Goal: Task Accomplishment & Management: Complete application form

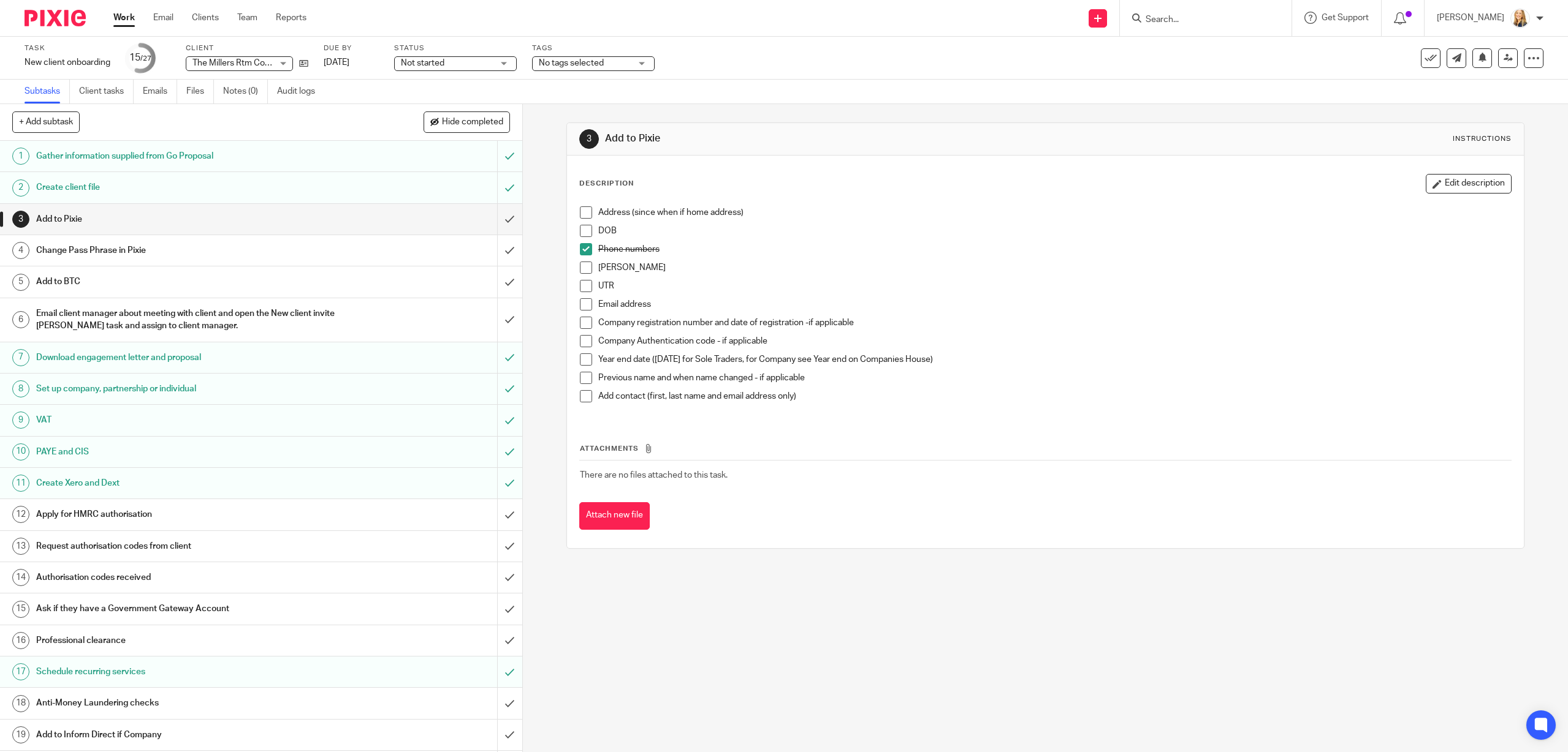
click at [1190, 22] on input "Search" at bounding box center [1199, 21] width 110 height 11
click at [1107, 24] on link at bounding box center [1097, 18] width 18 height 18
click at [1102, 91] on link "Add client" at bounding box center [1108, 93] width 86 height 18
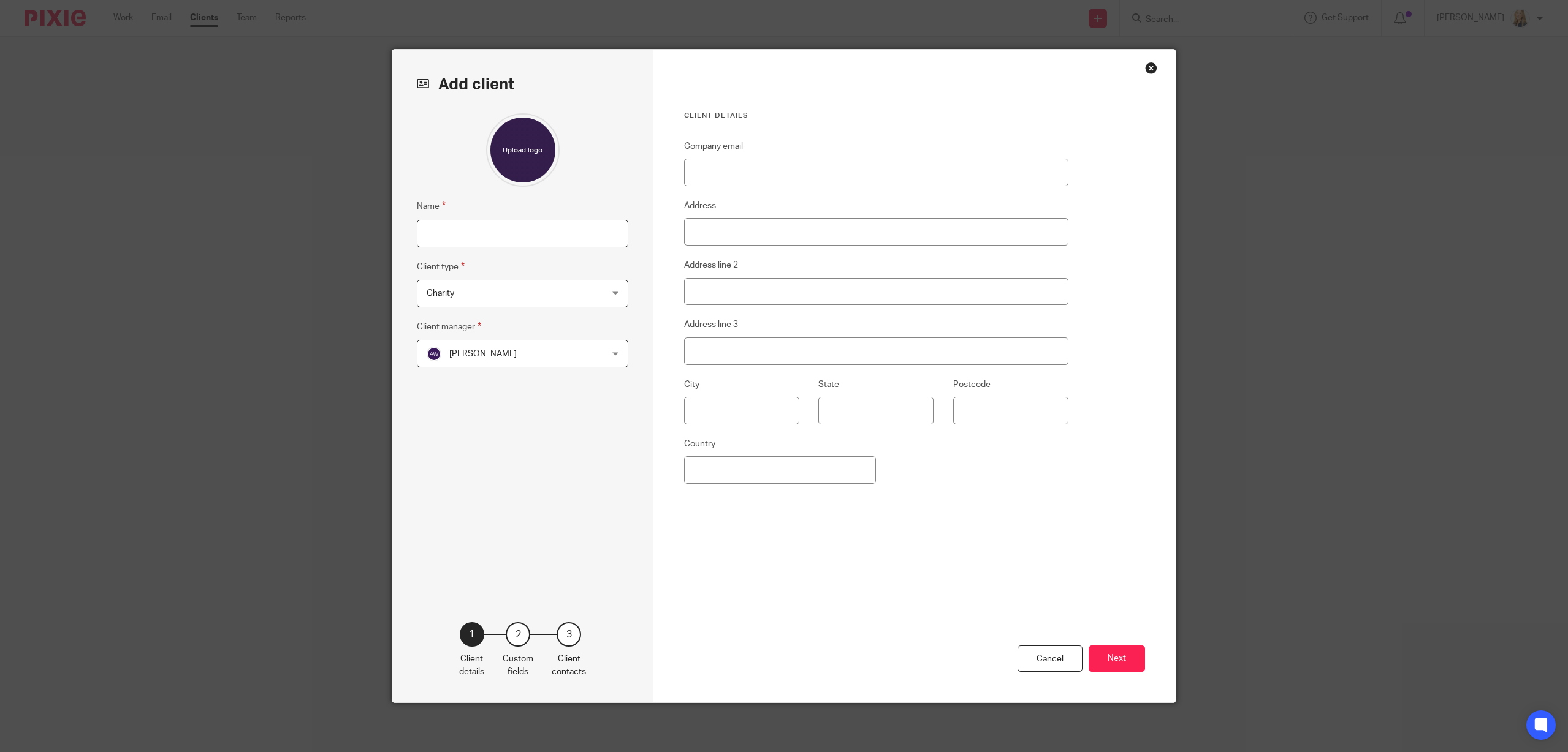
click at [496, 230] on input "Name" at bounding box center [522, 233] width 211 height 27
type input "[PERSON_NAME]"
click at [519, 351] on span "Alison Woodcraft" at bounding box center [506, 353] width 160 height 26
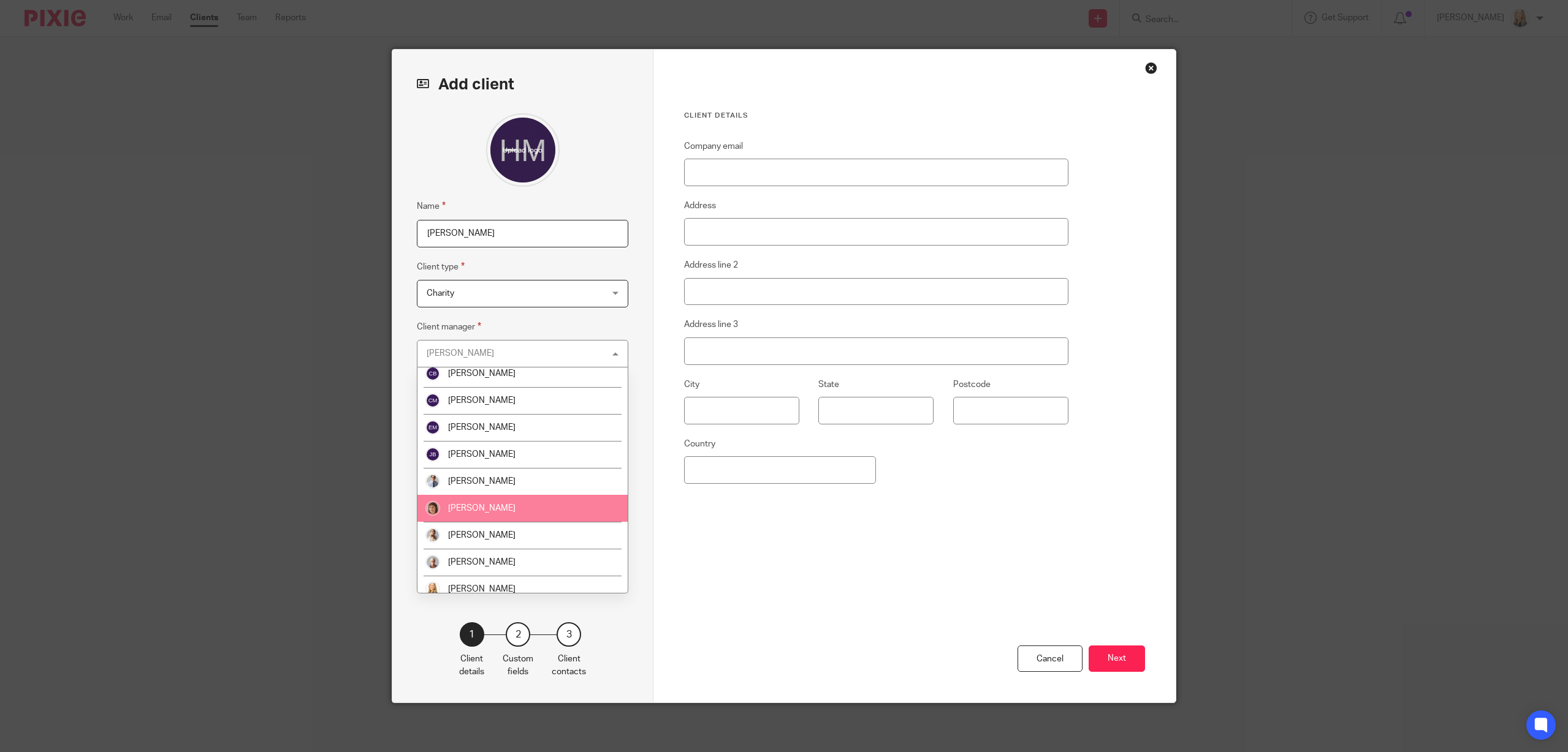
scroll to position [179, 0]
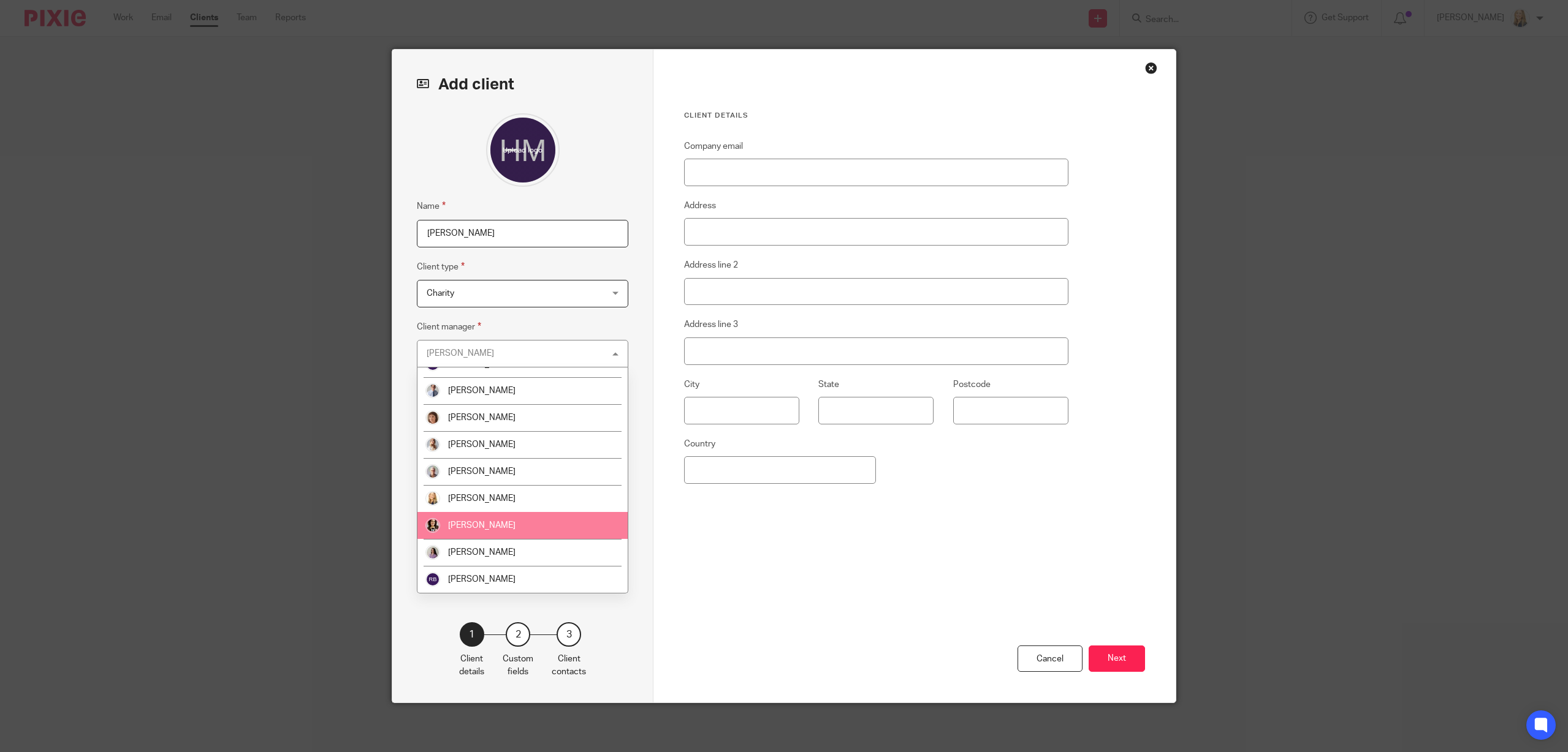
drag, startPoint x: 487, startPoint y: 525, endPoint x: 497, endPoint y: 520, distance: 11.2
click at [487, 524] on span "[PERSON_NAME]" at bounding box center [481, 525] width 67 height 9
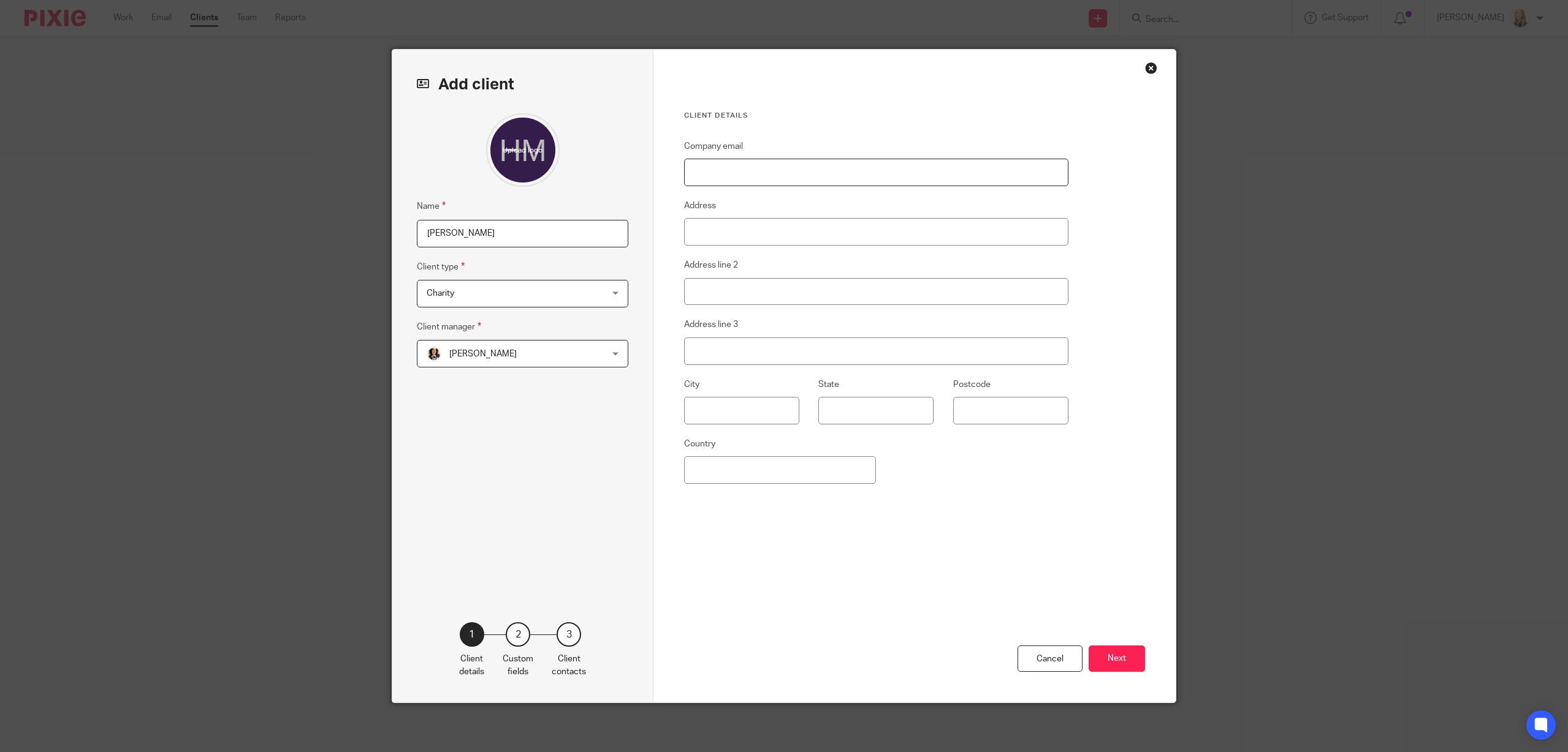
click at [750, 170] on input "Company email" at bounding box center [876, 172] width 385 height 27
paste input "helenmassey@live.co.uk"
type input "helenmassey@live.co.uk"
click at [1115, 664] on button "Next" at bounding box center [1117, 659] width 57 height 27
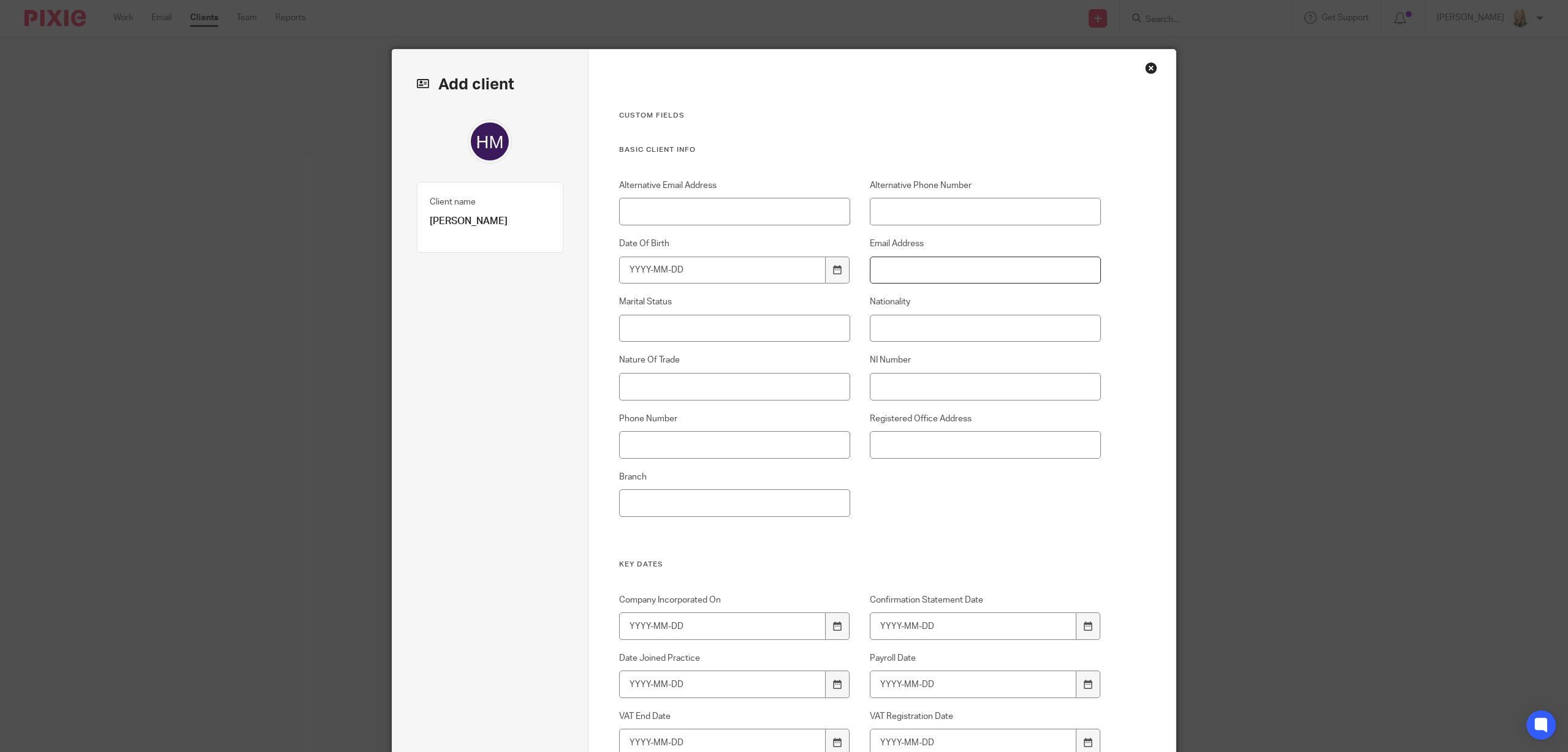
click at [927, 262] on input "Email Address" at bounding box center [985, 270] width 232 height 27
paste input "[EMAIL_ADDRESS][DOMAIN_NAME]"
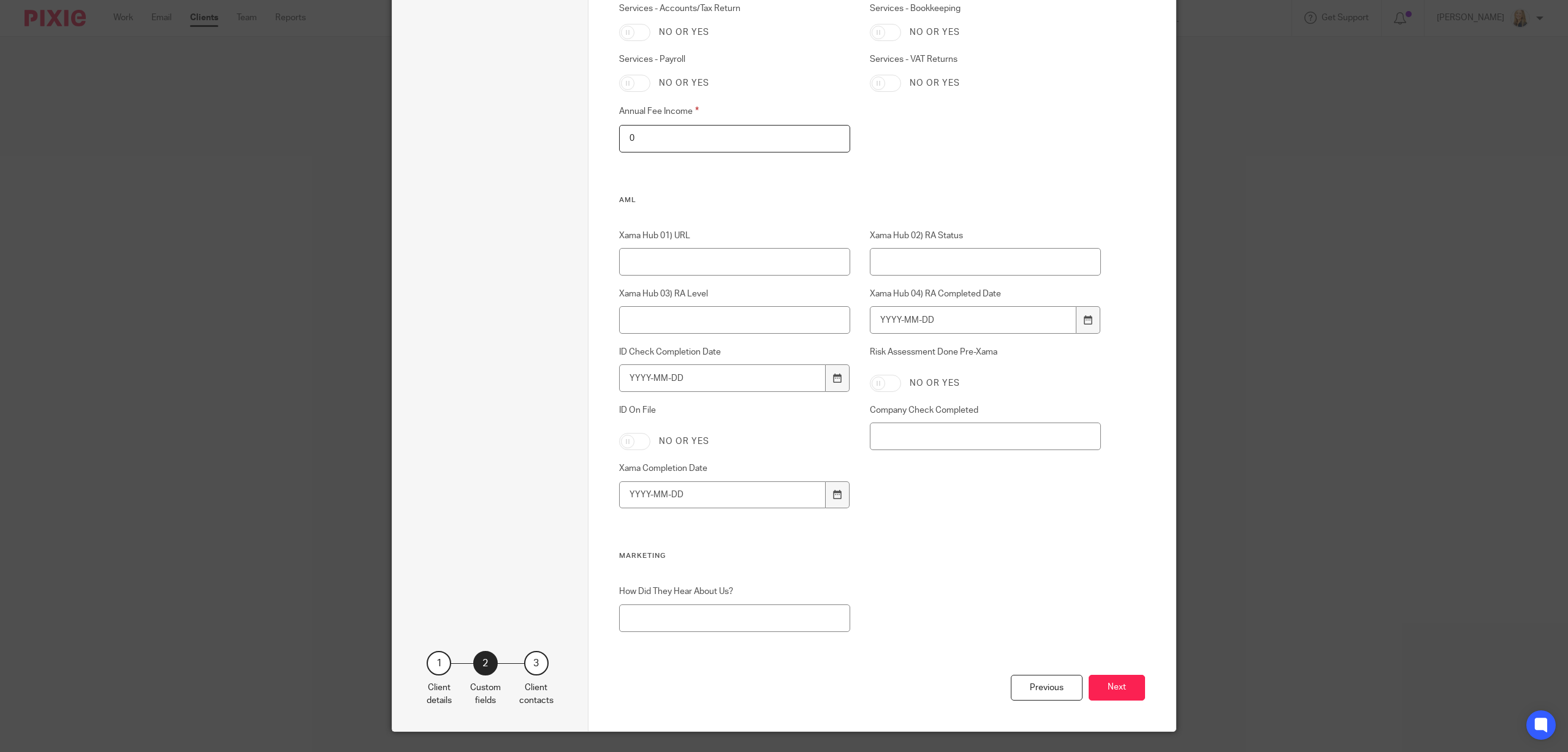
scroll to position [1195, 0]
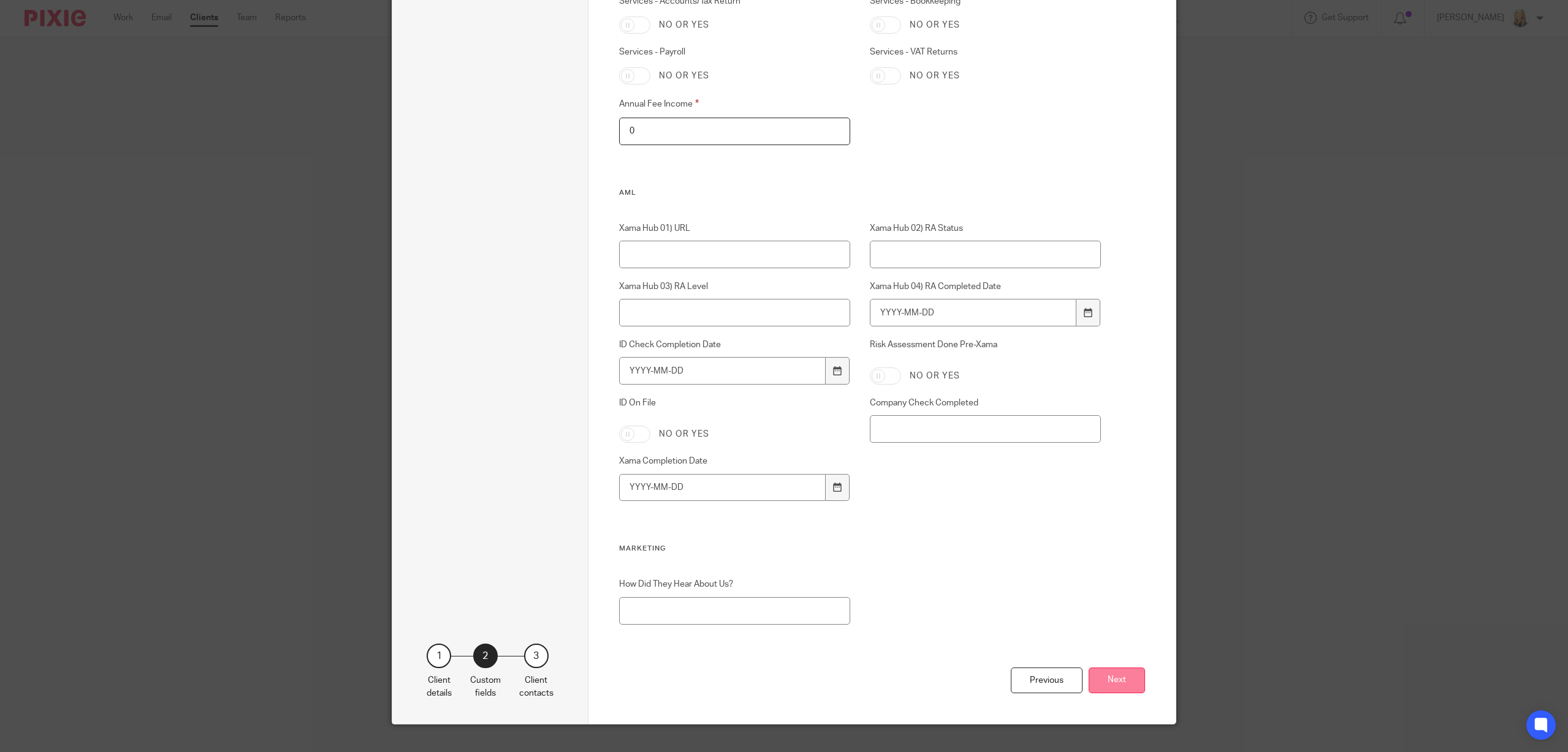
type input "[EMAIL_ADDRESS][DOMAIN_NAME]"
click at [1117, 677] on button "Next" at bounding box center [1117, 681] width 57 height 27
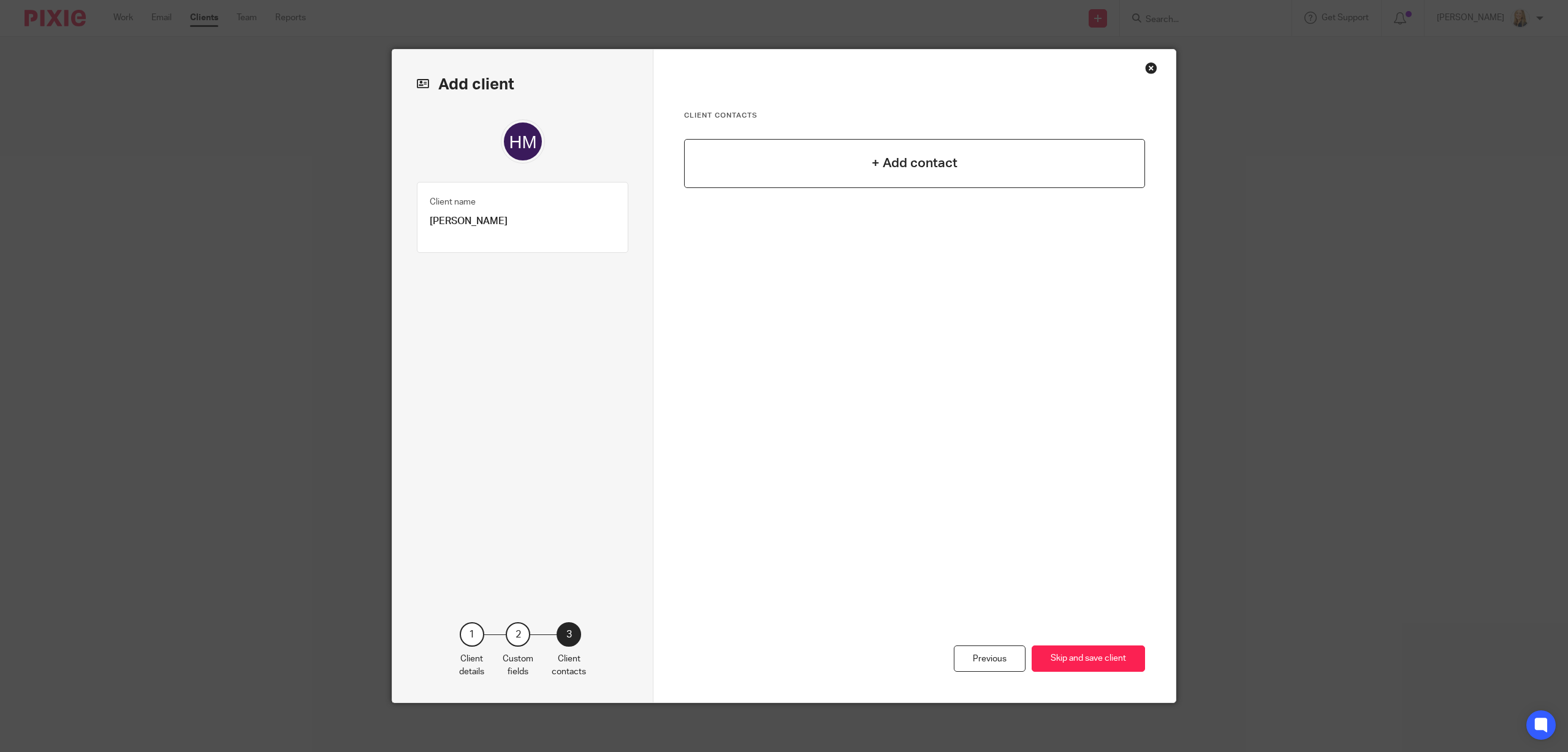
click at [888, 160] on h4 "+ Add contact" at bounding box center [914, 163] width 86 height 19
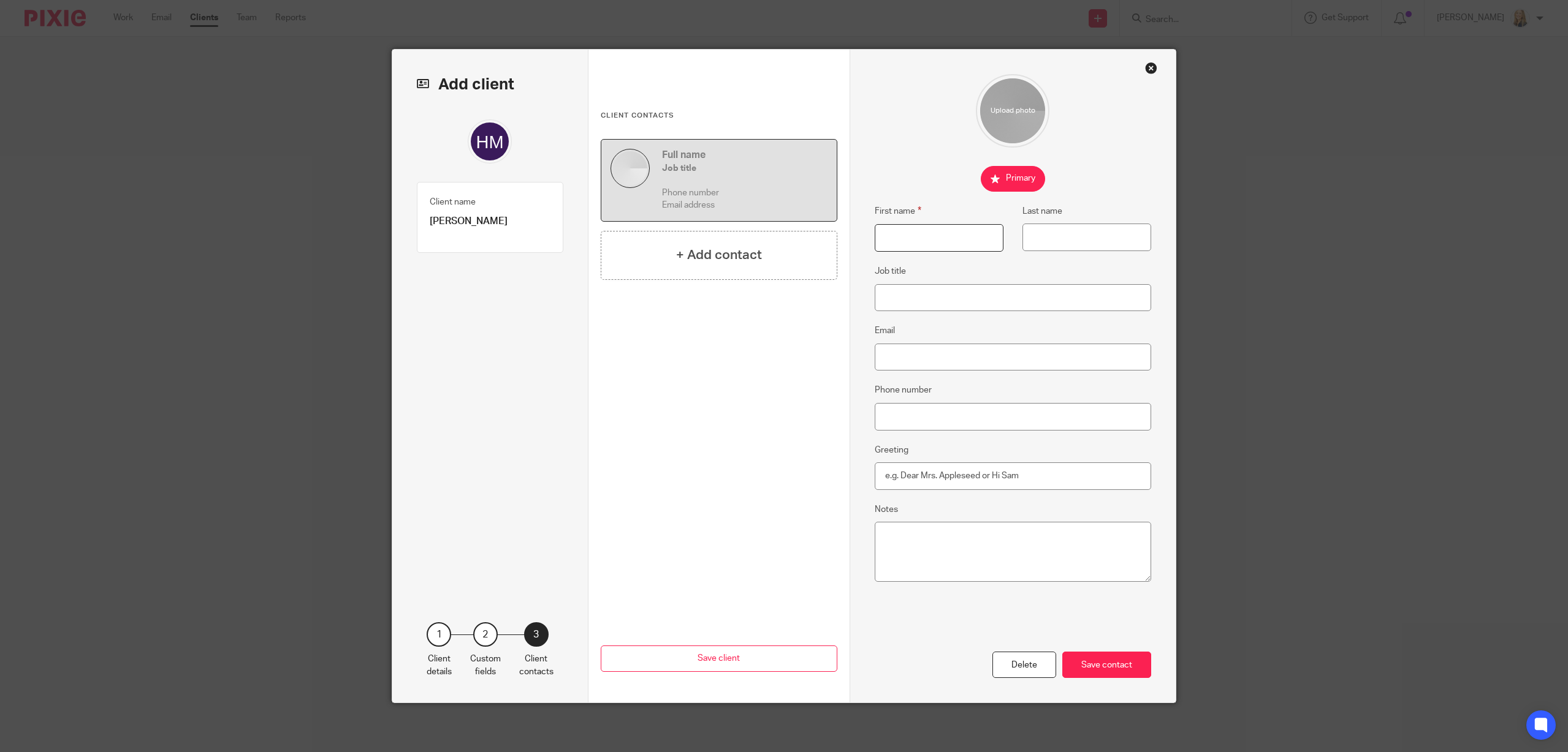
click at [916, 231] on input "First name" at bounding box center [939, 238] width 129 height 27
type input "Helen"
type input "Massey"
click at [904, 362] on input "Email" at bounding box center [1013, 357] width 277 height 27
paste input "helenmassey@live.co.uk"
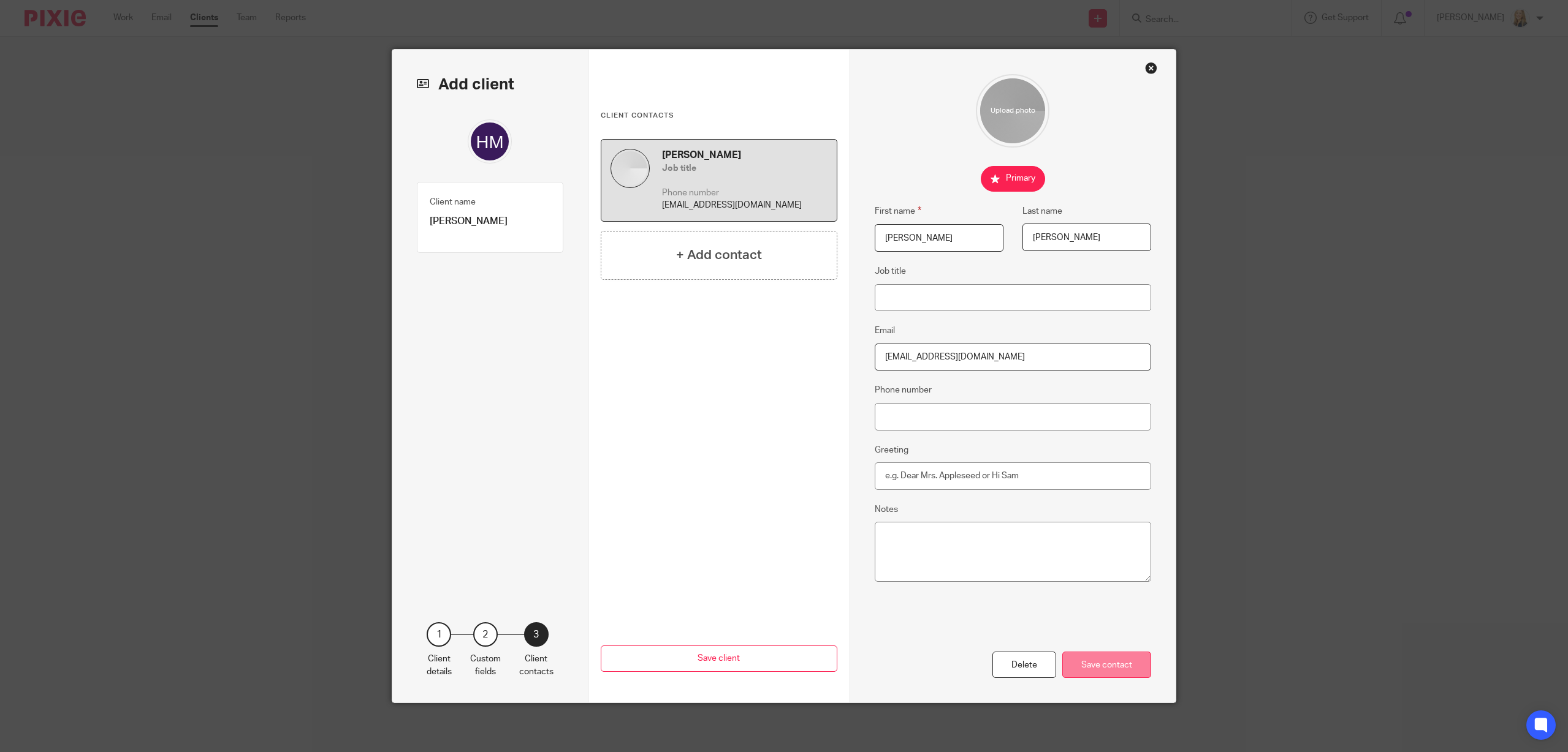
type input "helenmassey@live.co.uk"
click at [1104, 664] on div "Save contact" at bounding box center [1107, 665] width 89 height 27
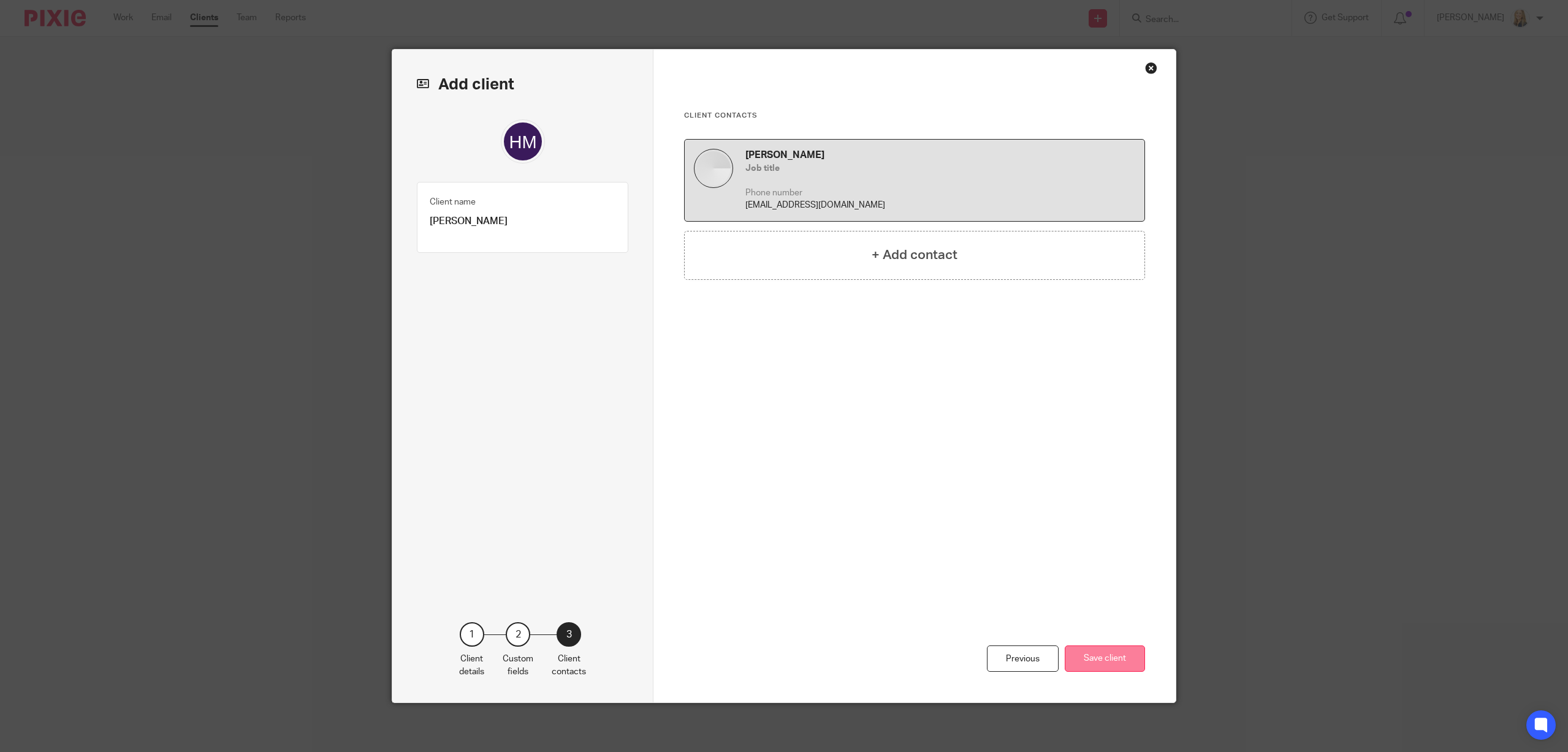
click at [1105, 660] on button "Save client" at bounding box center [1105, 659] width 81 height 27
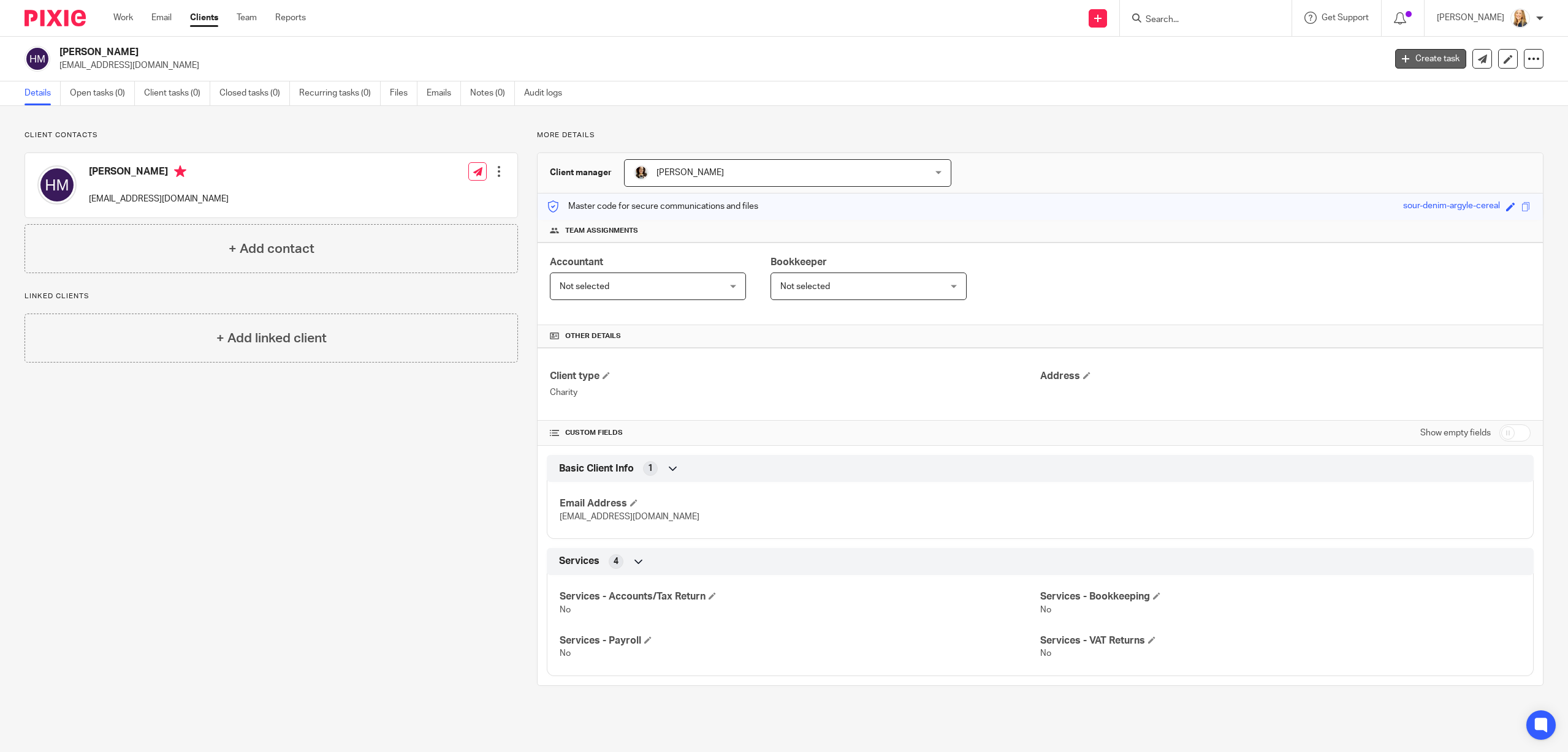
click at [1450, 59] on link "Create task" at bounding box center [1430, 59] width 71 height 20
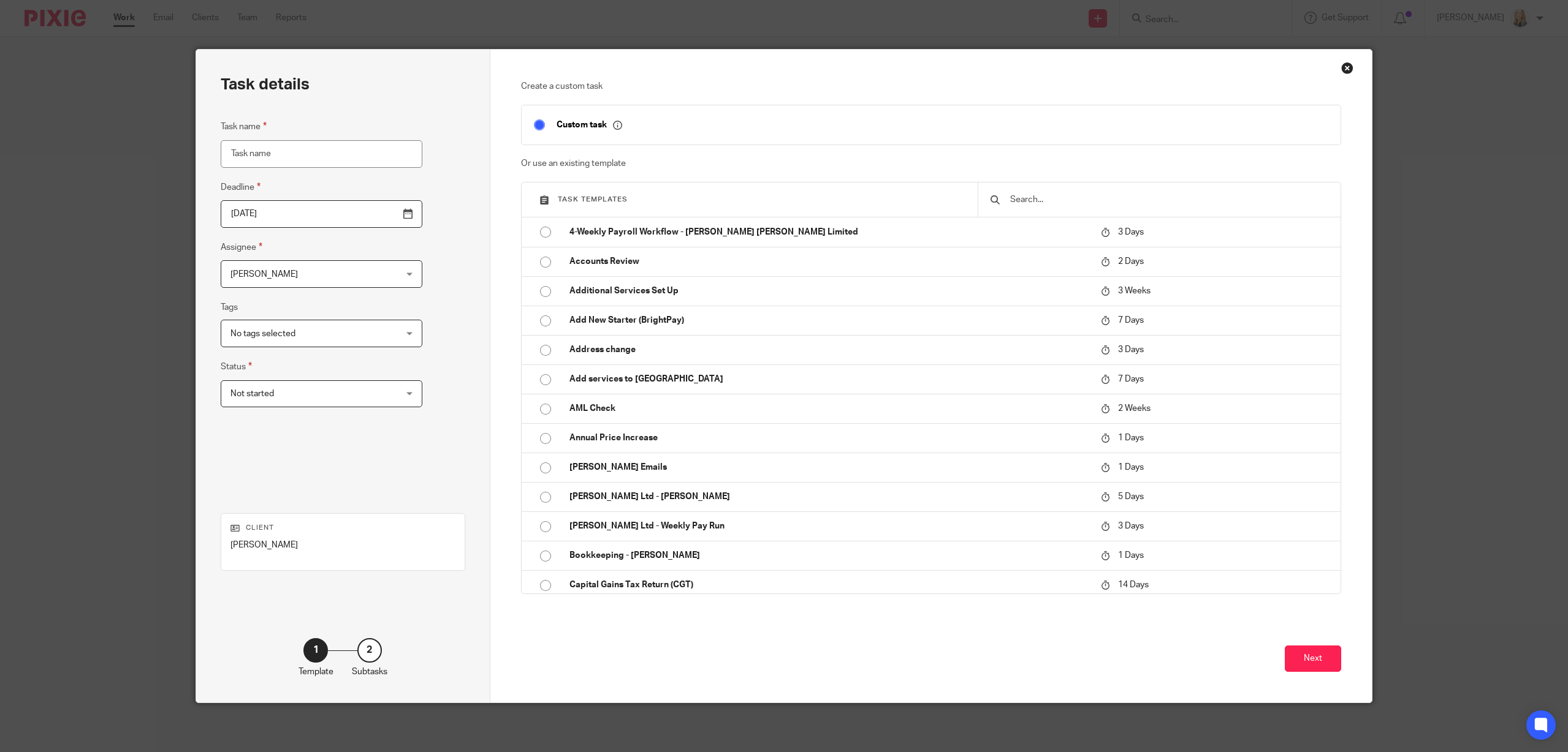
click at [1041, 199] on input "text" at bounding box center [1168, 200] width 319 height 13
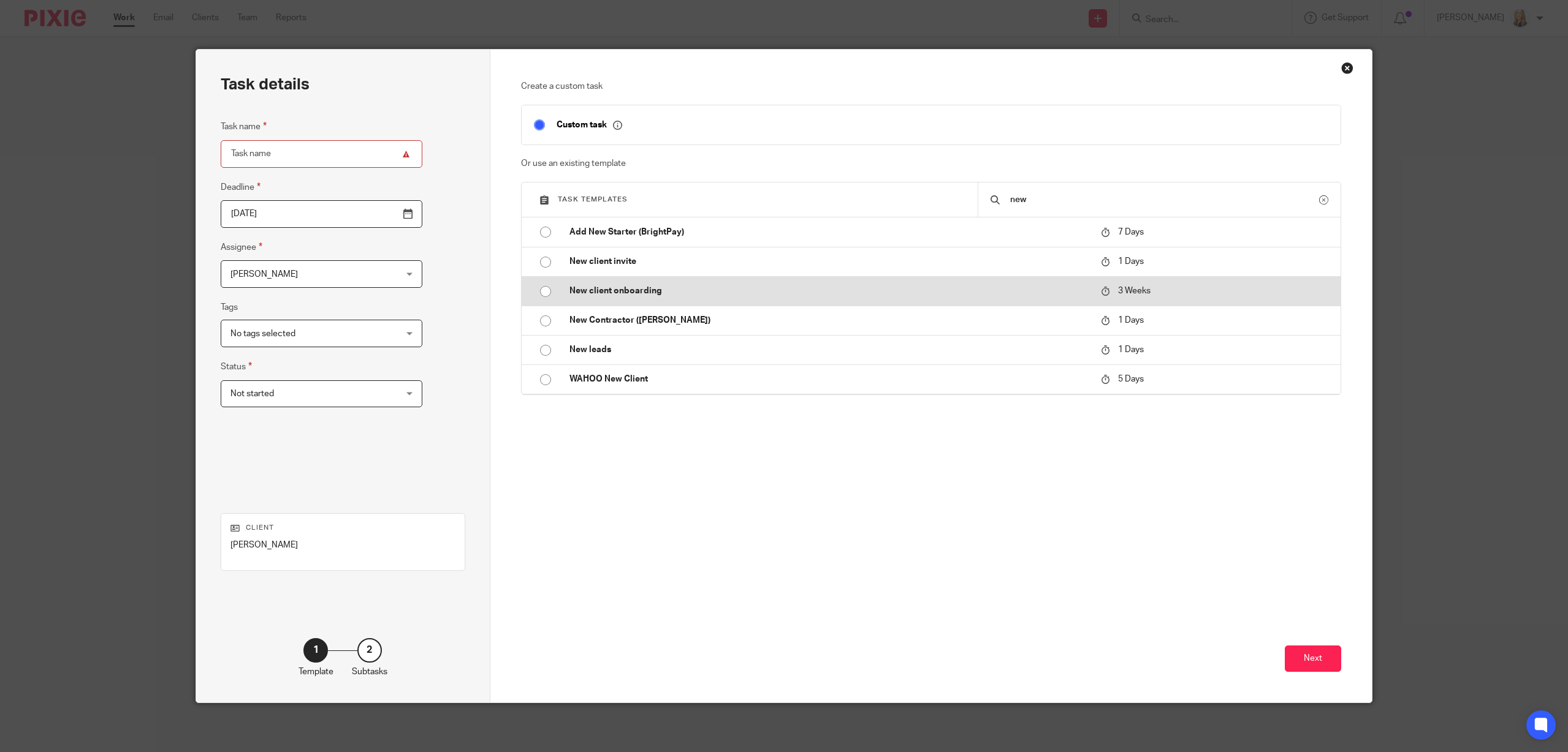
type input "new"
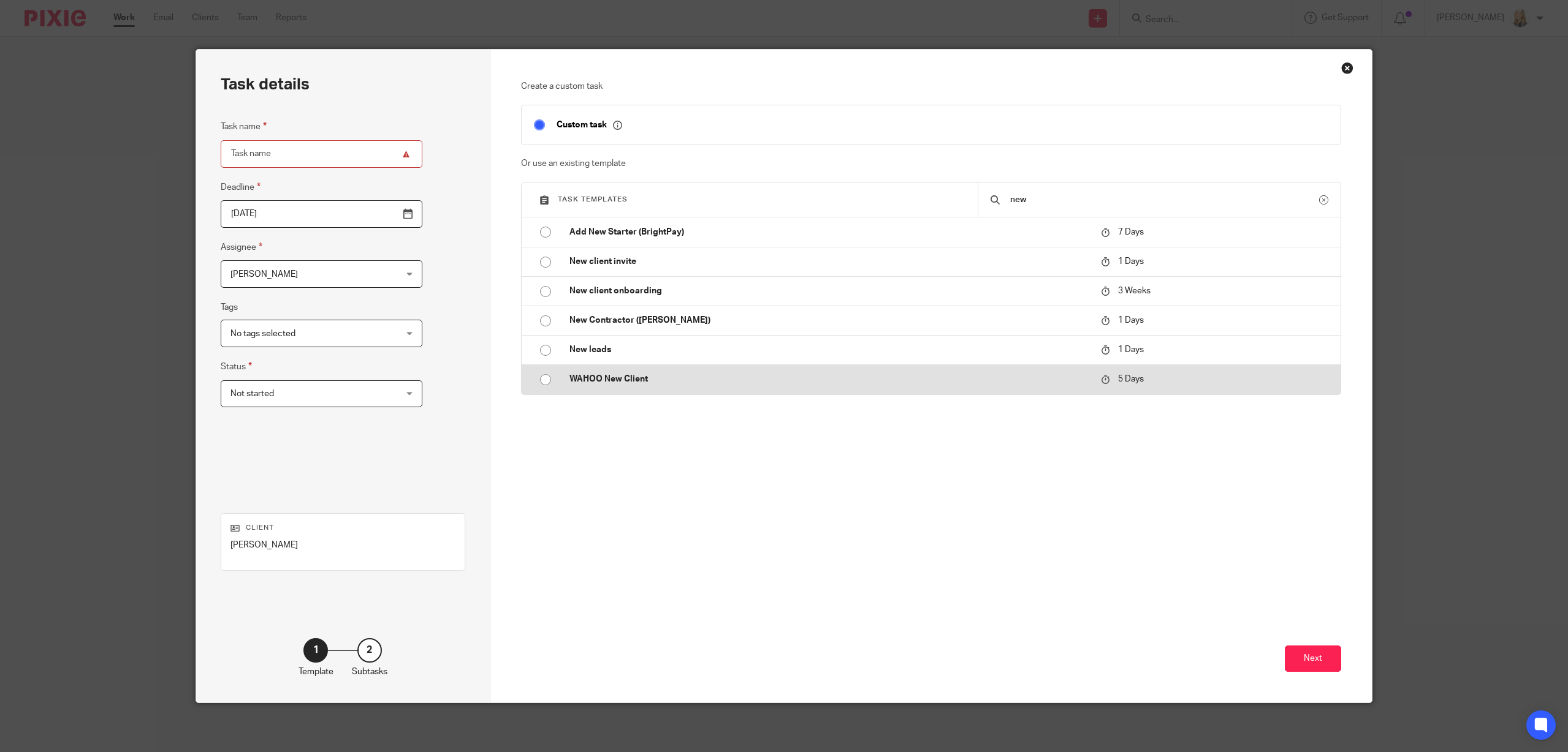
drag, startPoint x: 745, startPoint y: 290, endPoint x: 856, endPoint y: 391, distance: 150.1
click at [747, 287] on p "New client onboarding" at bounding box center [829, 291] width 520 height 12
type input "2025-09-05"
type input "New client onboarding"
checkbox input "false"
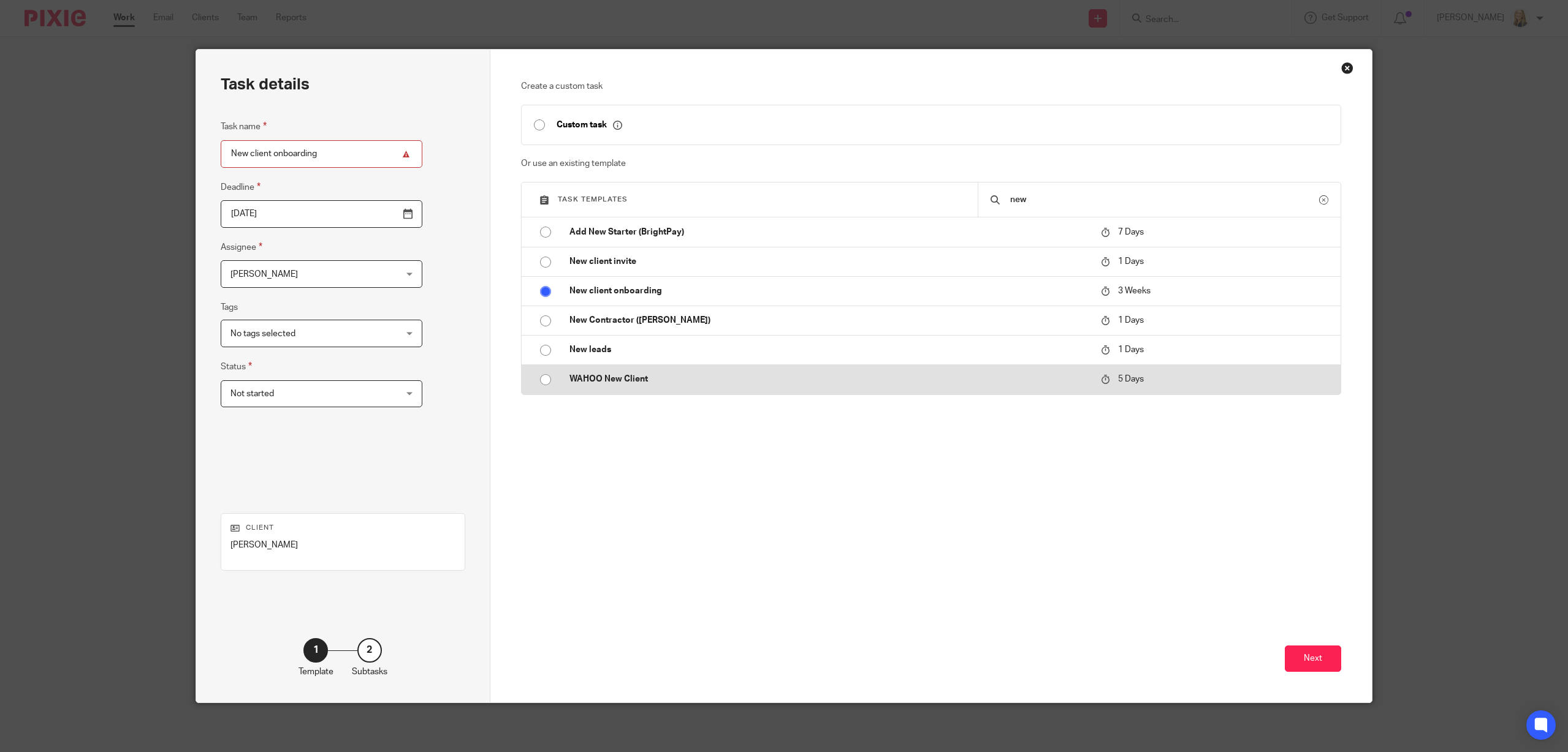
radio input "true"
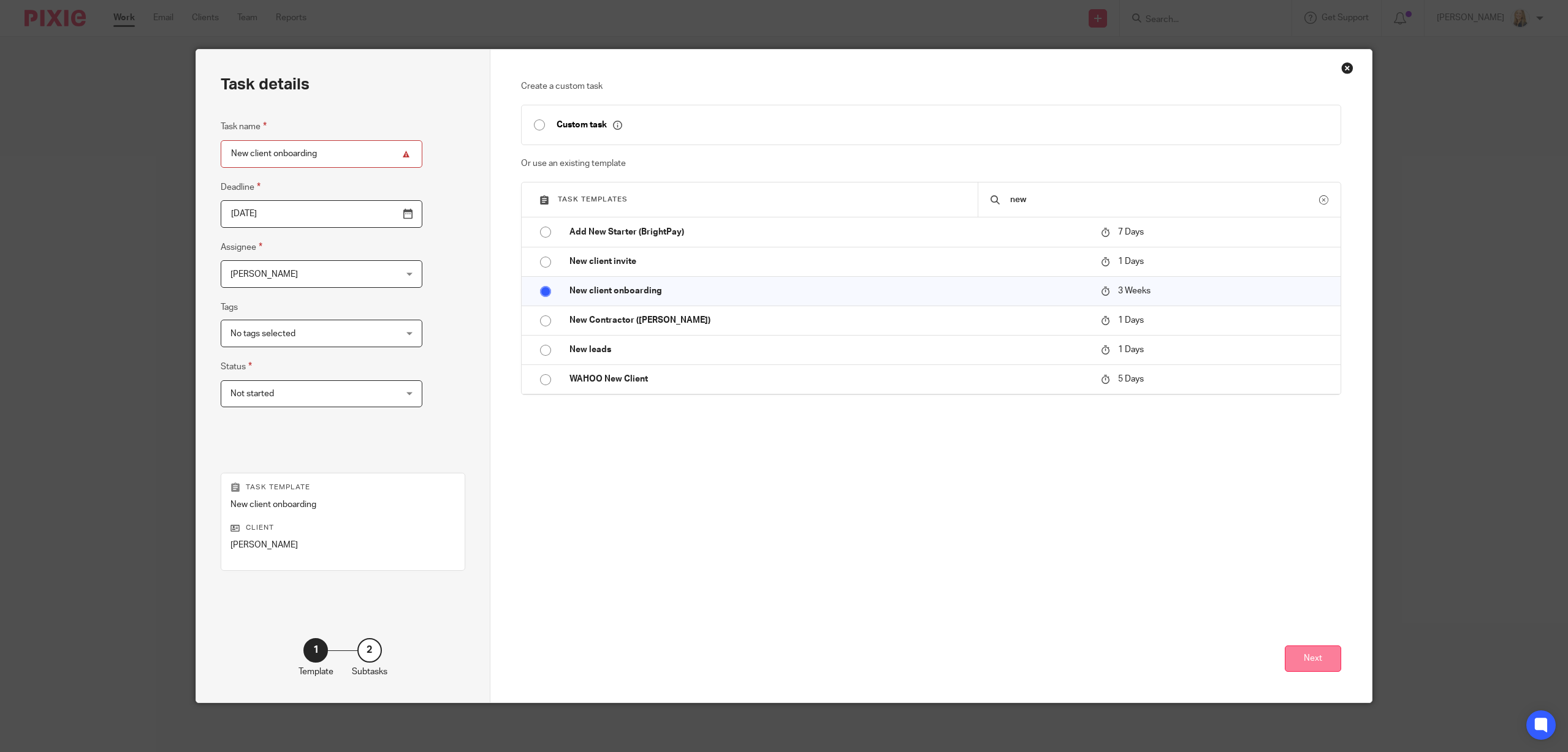
click at [1308, 670] on button "Next" at bounding box center [1313, 659] width 57 height 27
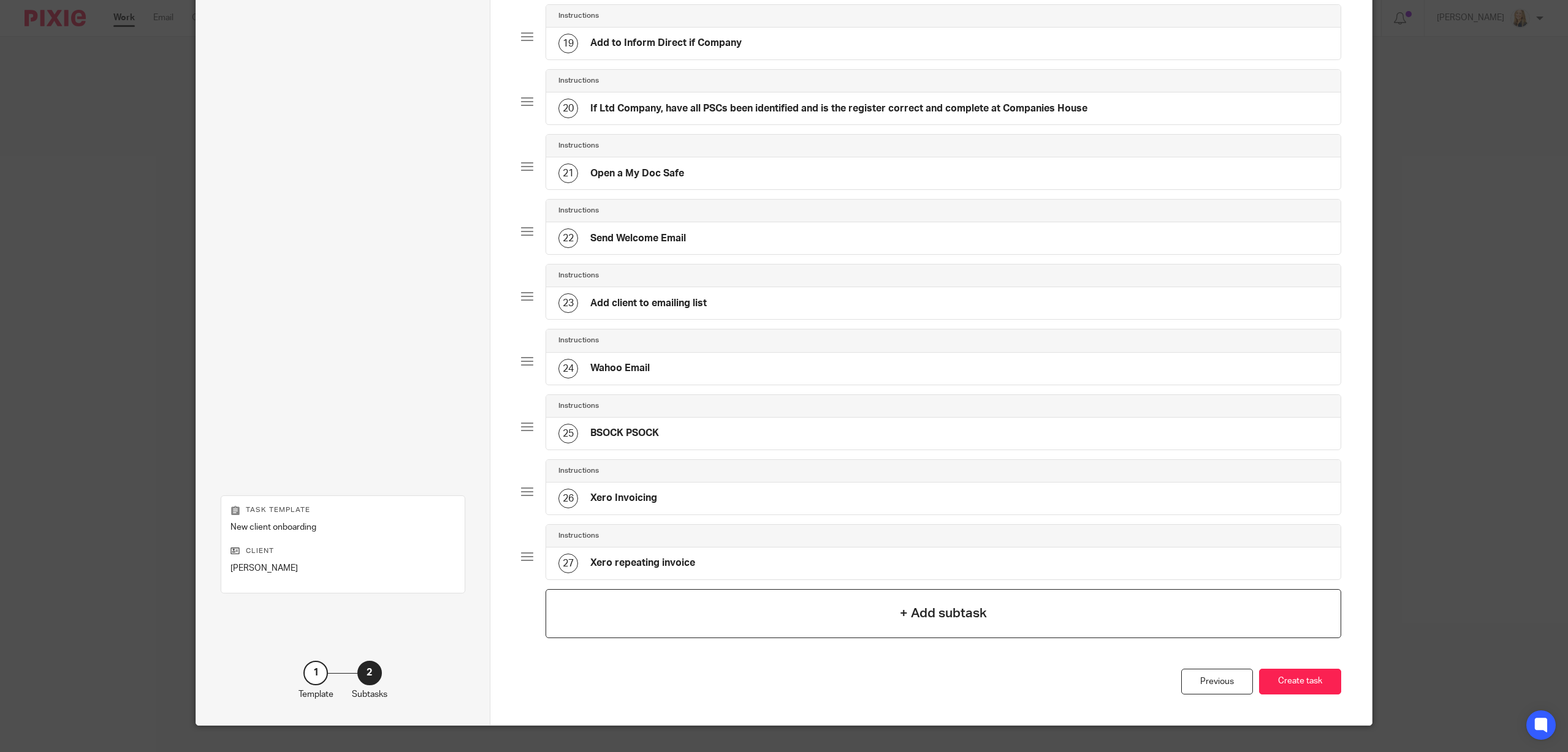
scroll to position [1300, 0]
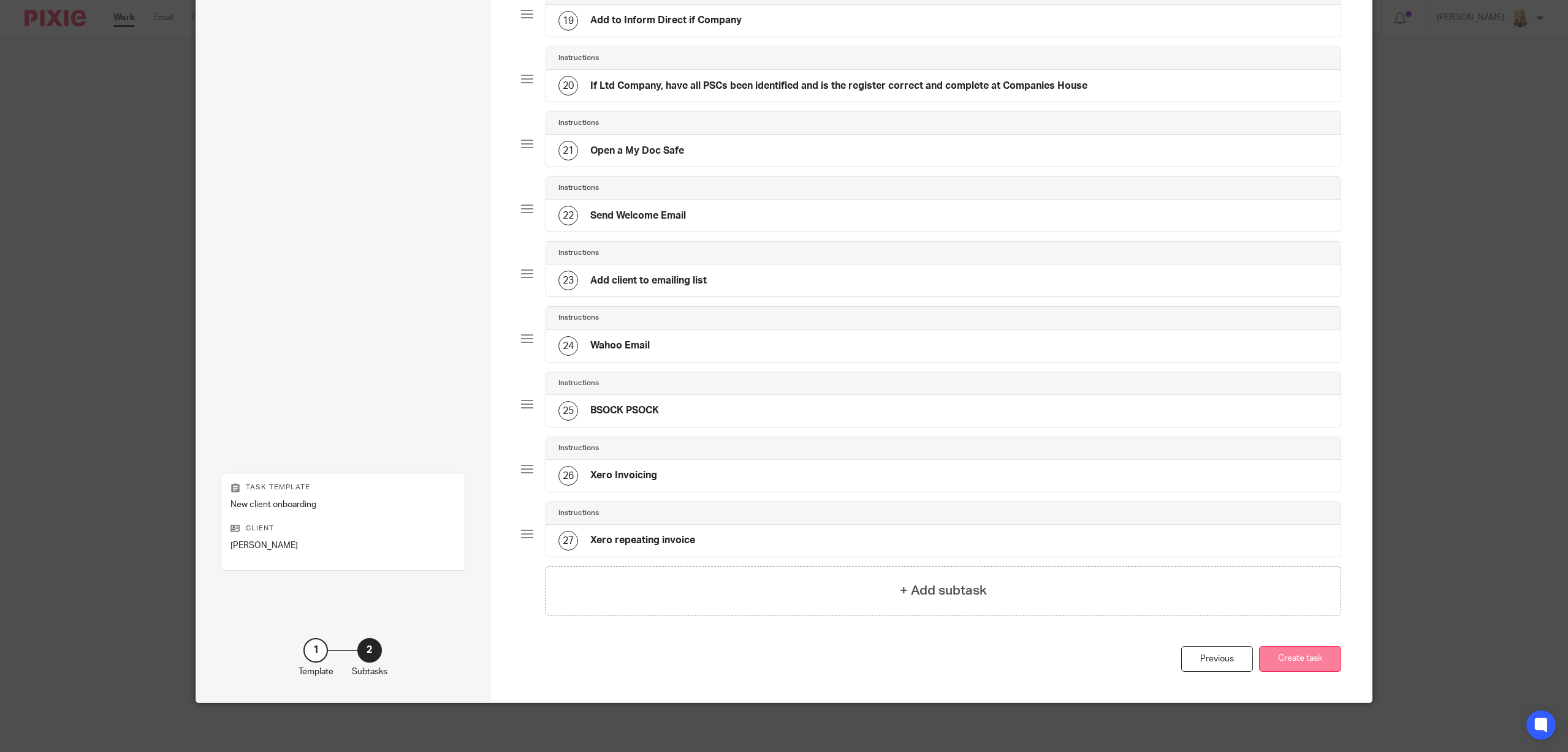
click at [1282, 652] on button "Create task" at bounding box center [1300, 659] width 82 height 27
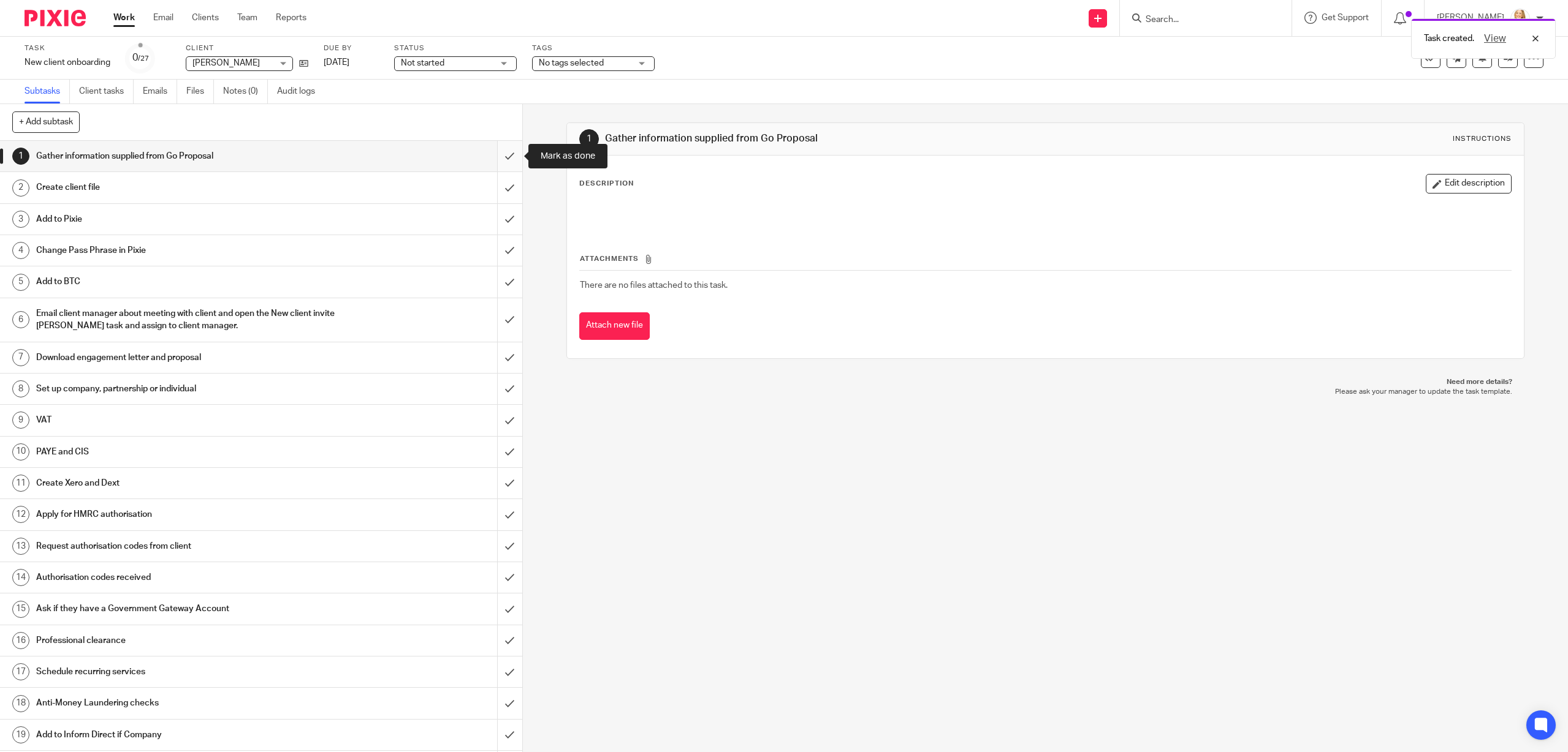
click at [508, 159] on input "submit" at bounding box center [261, 156] width 522 height 30
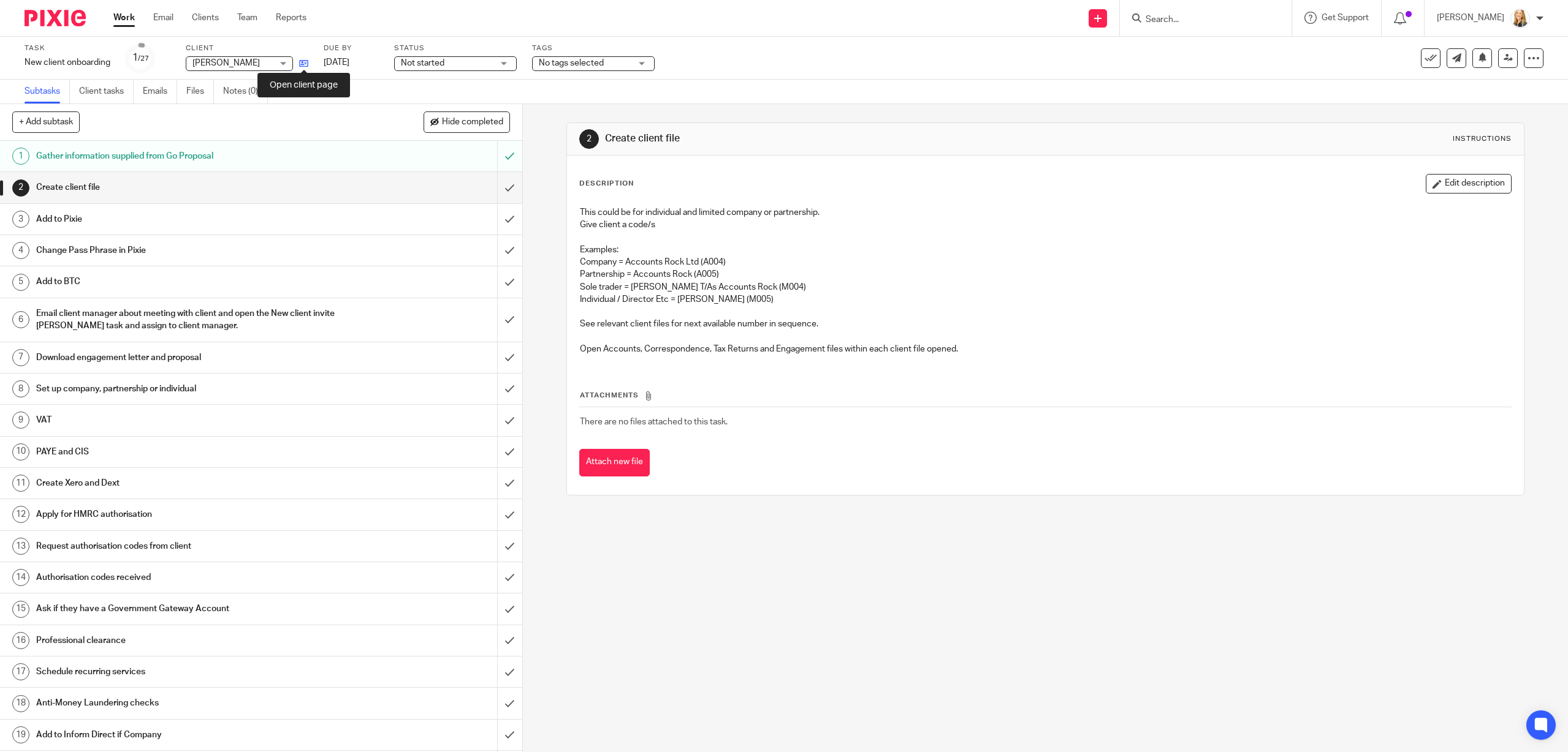
click at [301, 63] on icon at bounding box center [304, 63] width 9 height 9
click at [510, 189] on input "submit" at bounding box center [261, 188] width 522 height 30
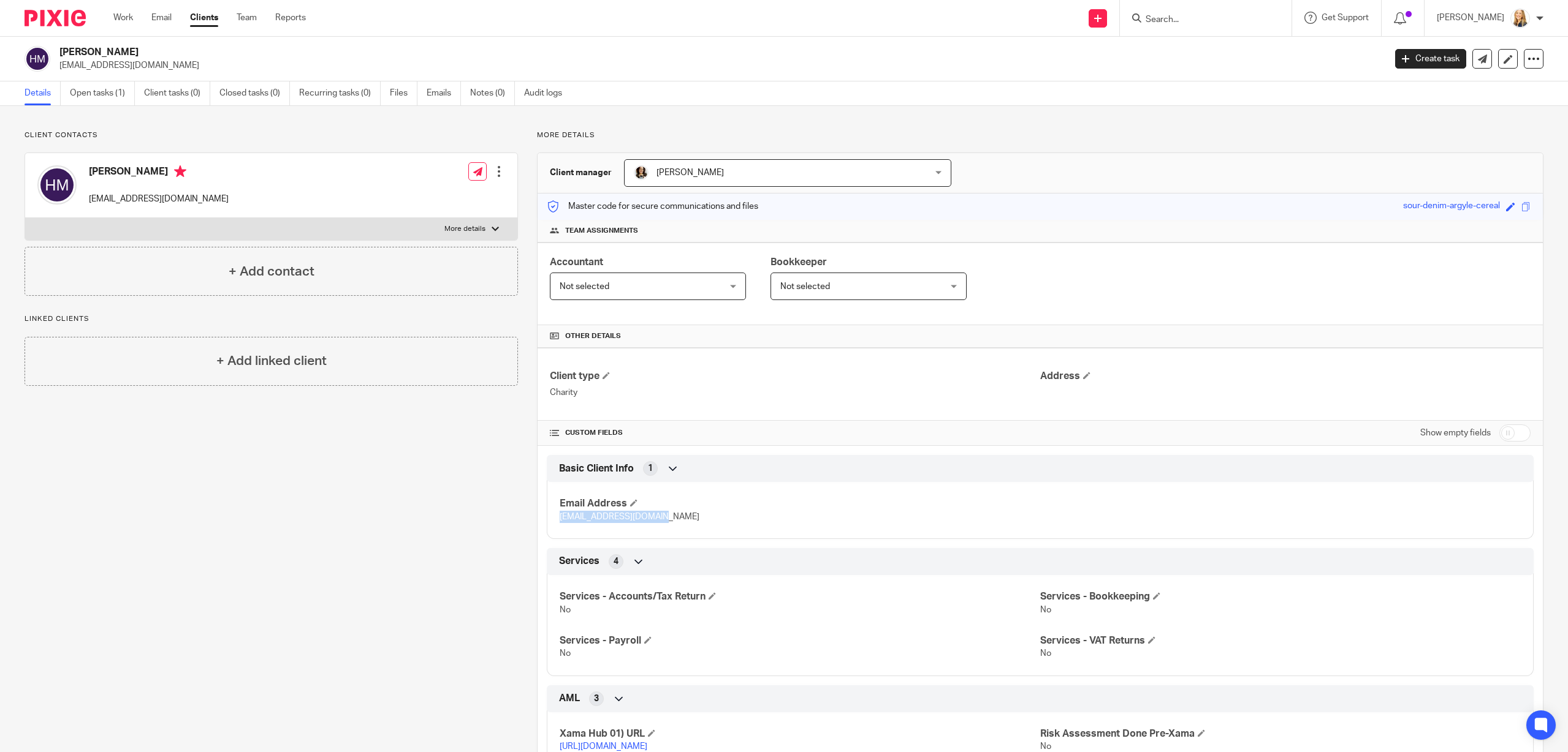
drag, startPoint x: 562, startPoint y: 517, endPoint x: 650, endPoint y: 526, distance: 88.5
click at [650, 526] on div "Email Address [EMAIL_ADDRESS][DOMAIN_NAME]" at bounding box center [1039, 506] width 986 height 66
copy span "[EMAIL_ADDRESS][DOMAIN_NAME]"
click at [340, 93] on link "Recurring tasks (0)" at bounding box center [340, 93] width 81 height 24
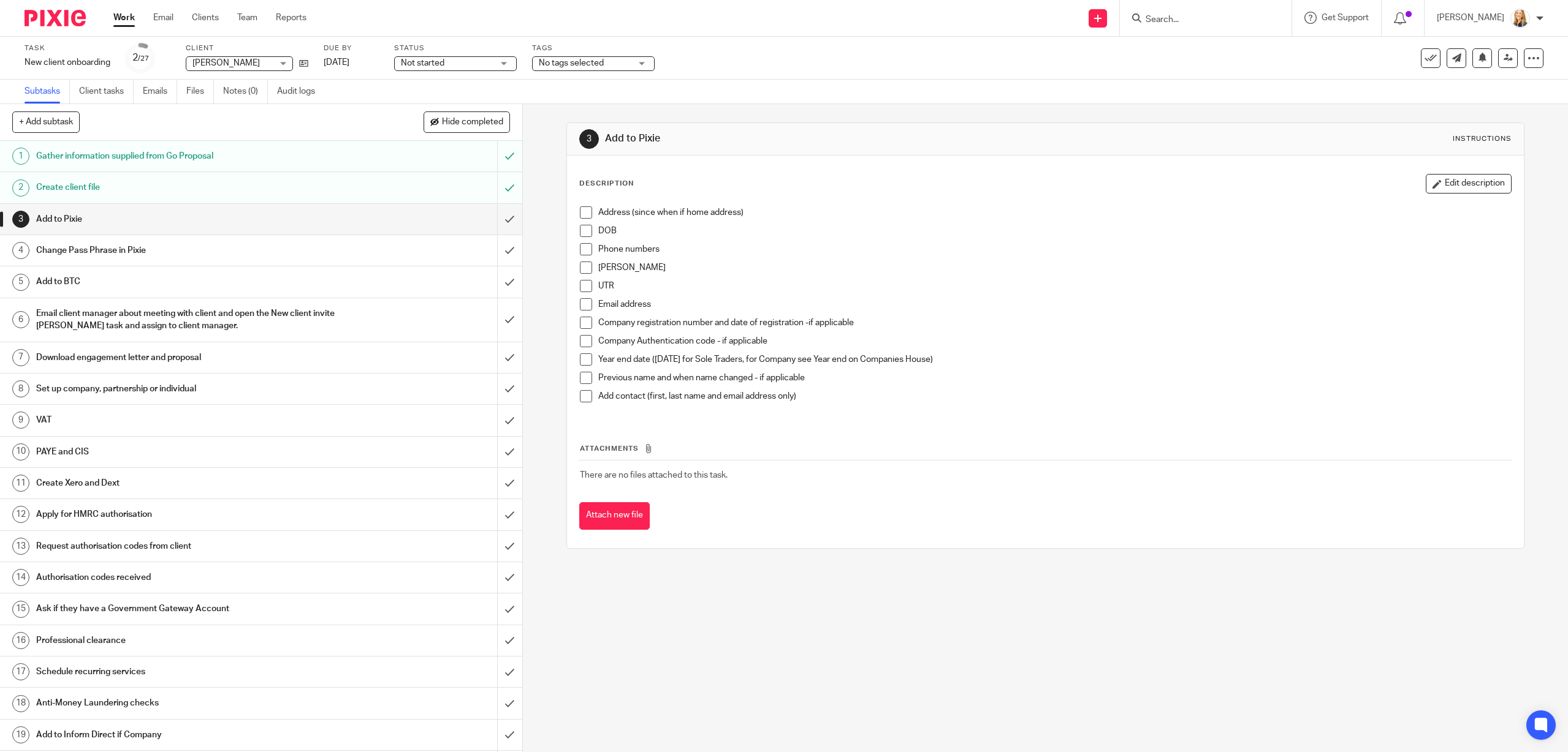
scroll to position [262, 0]
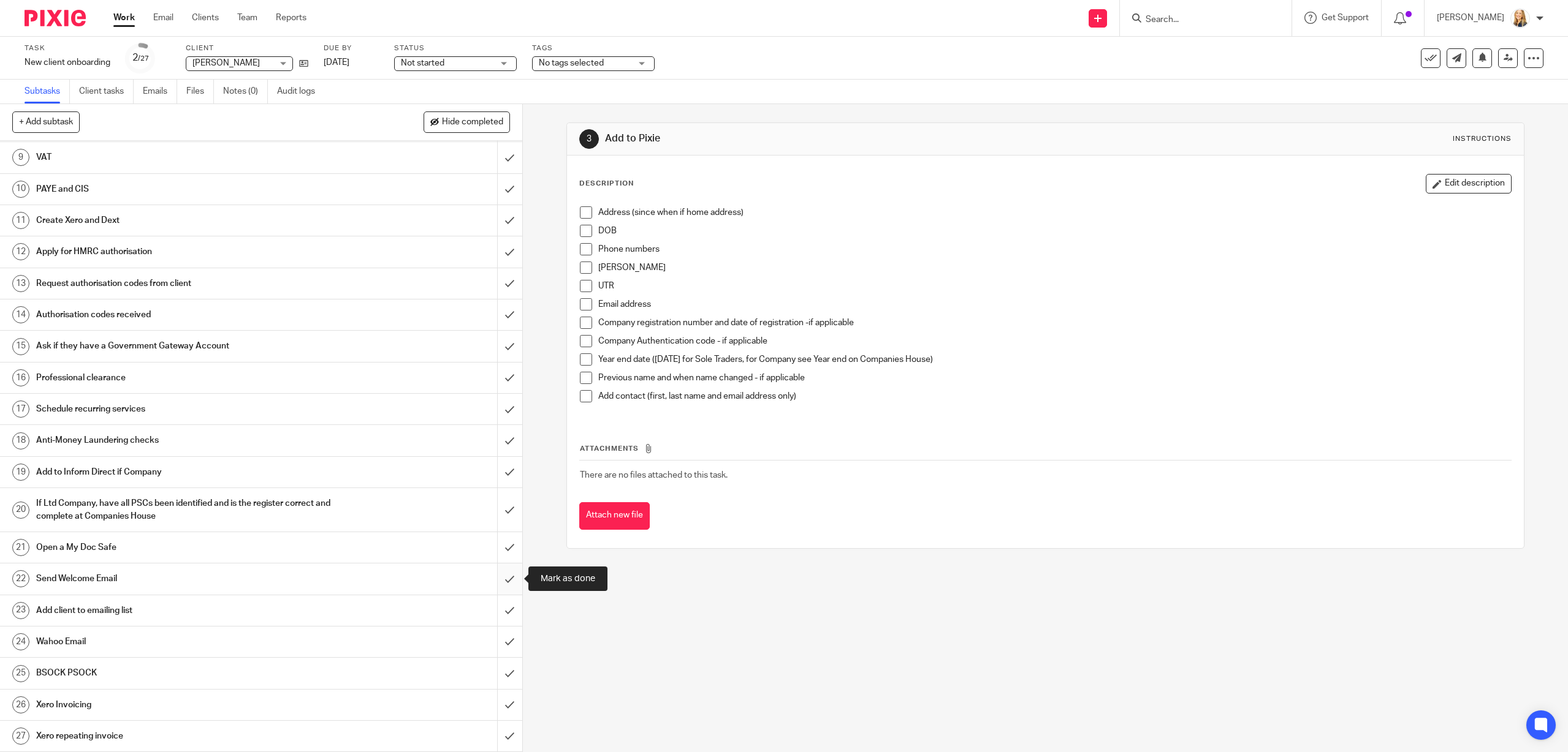
click at [506, 581] on input "submit" at bounding box center [261, 579] width 522 height 30
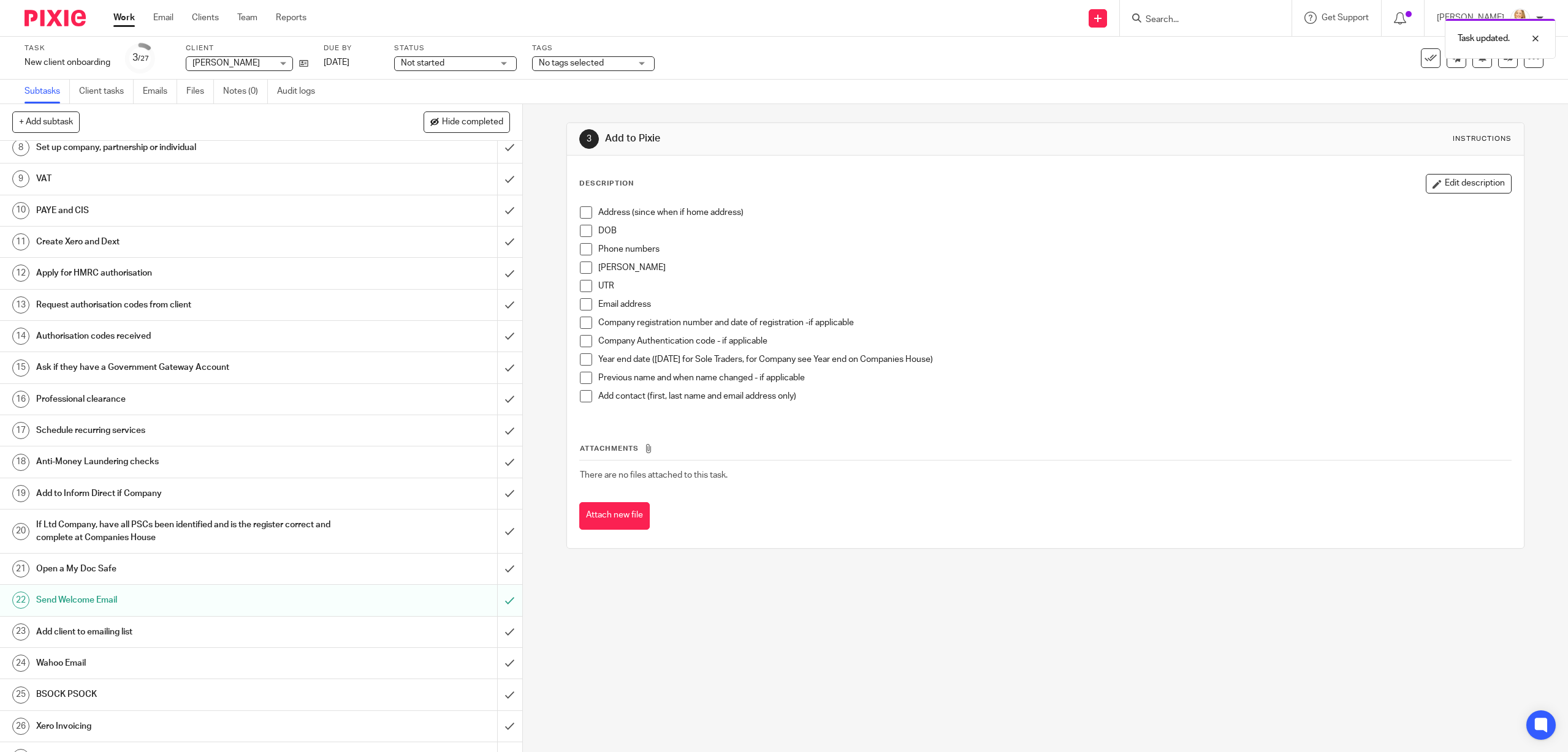
scroll to position [262, 0]
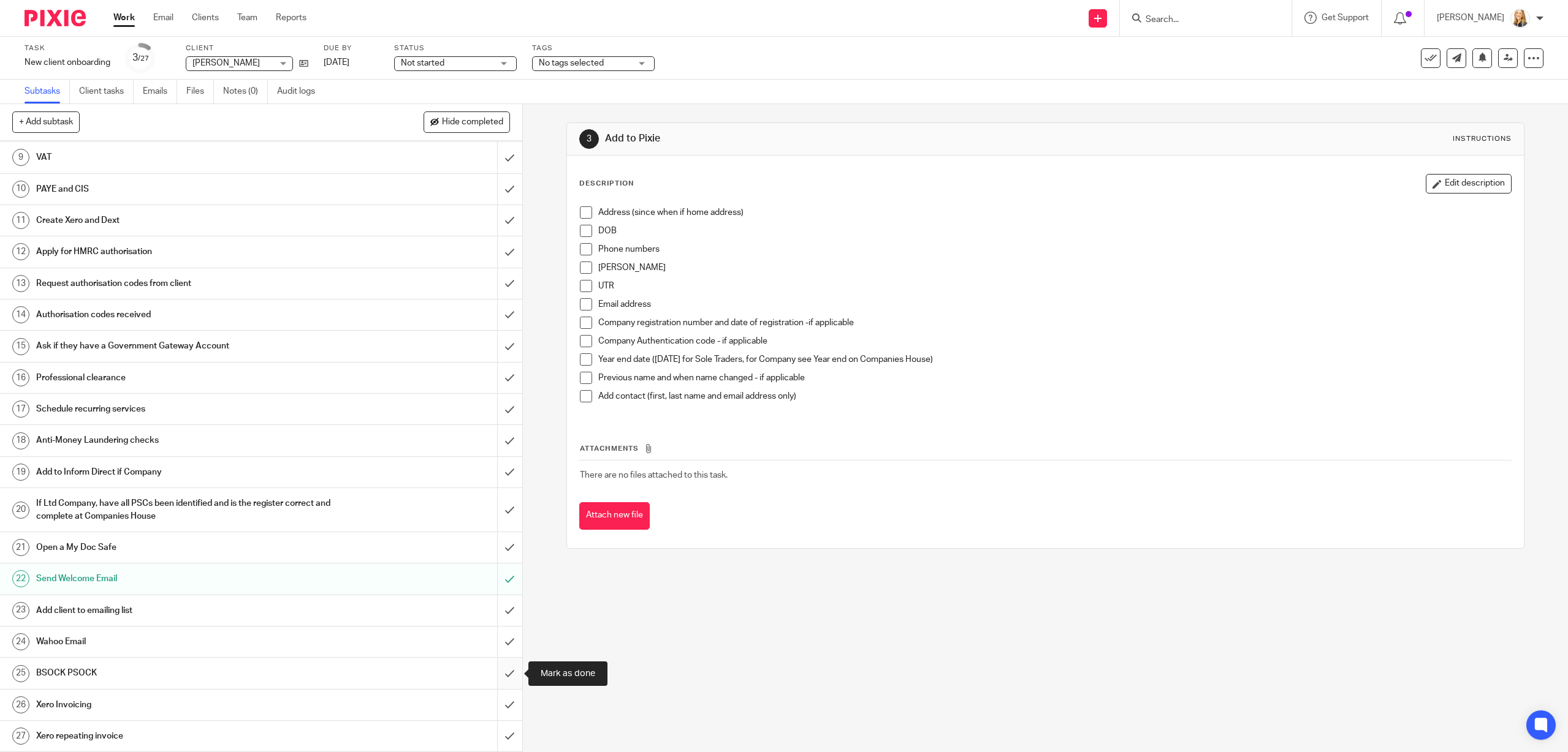
click at [510, 676] on input "submit" at bounding box center [261, 673] width 522 height 30
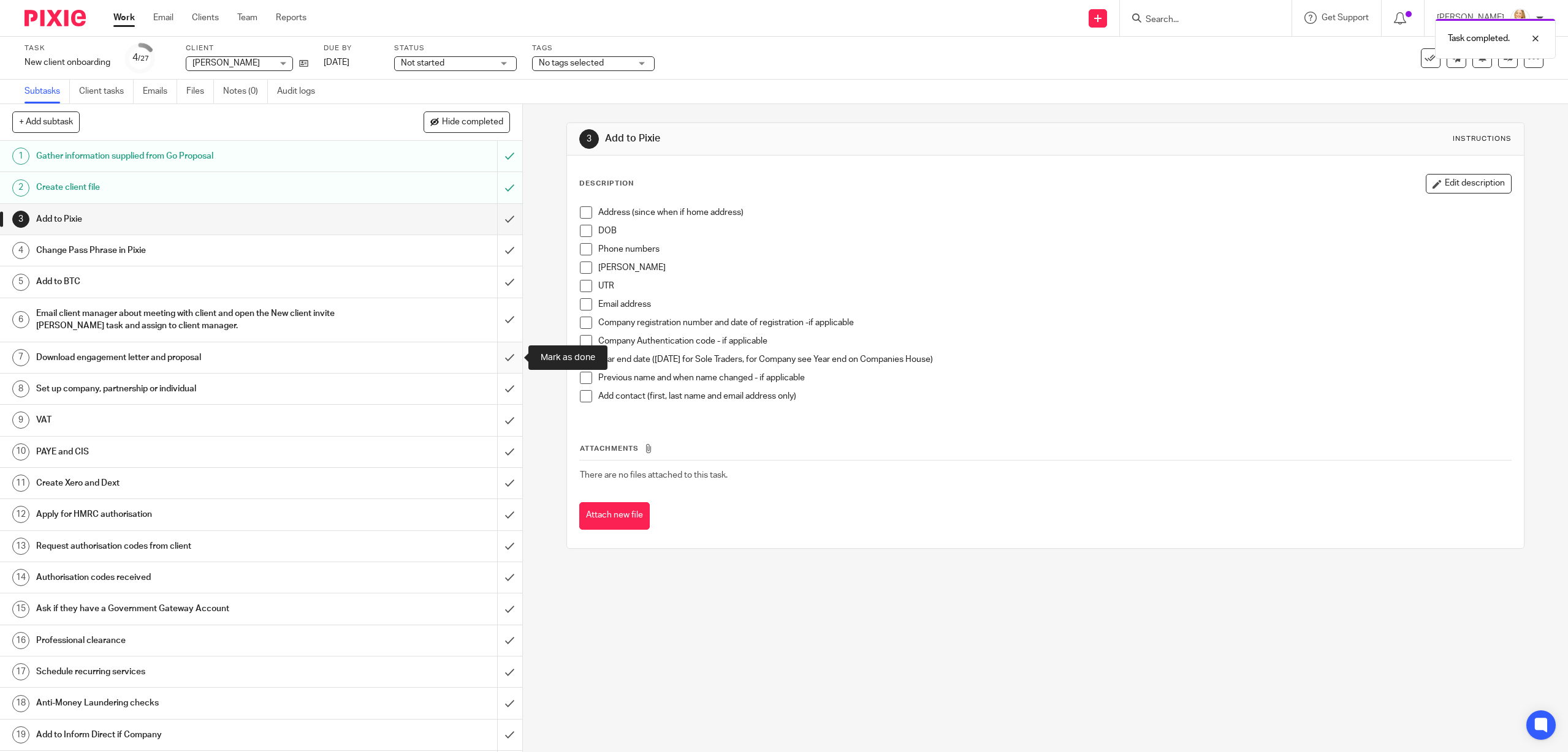
click at [508, 356] on input "submit" at bounding box center [261, 358] width 522 height 30
click at [510, 391] on input "submit" at bounding box center [261, 389] width 522 height 30
click at [511, 423] on input "submit" at bounding box center [261, 421] width 522 height 30
click at [512, 453] on input "submit" at bounding box center [261, 452] width 522 height 30
click at [485, 387] on link "8 Set up company, partnership or individual" at bounding box center [248, 389] width 497 height 30
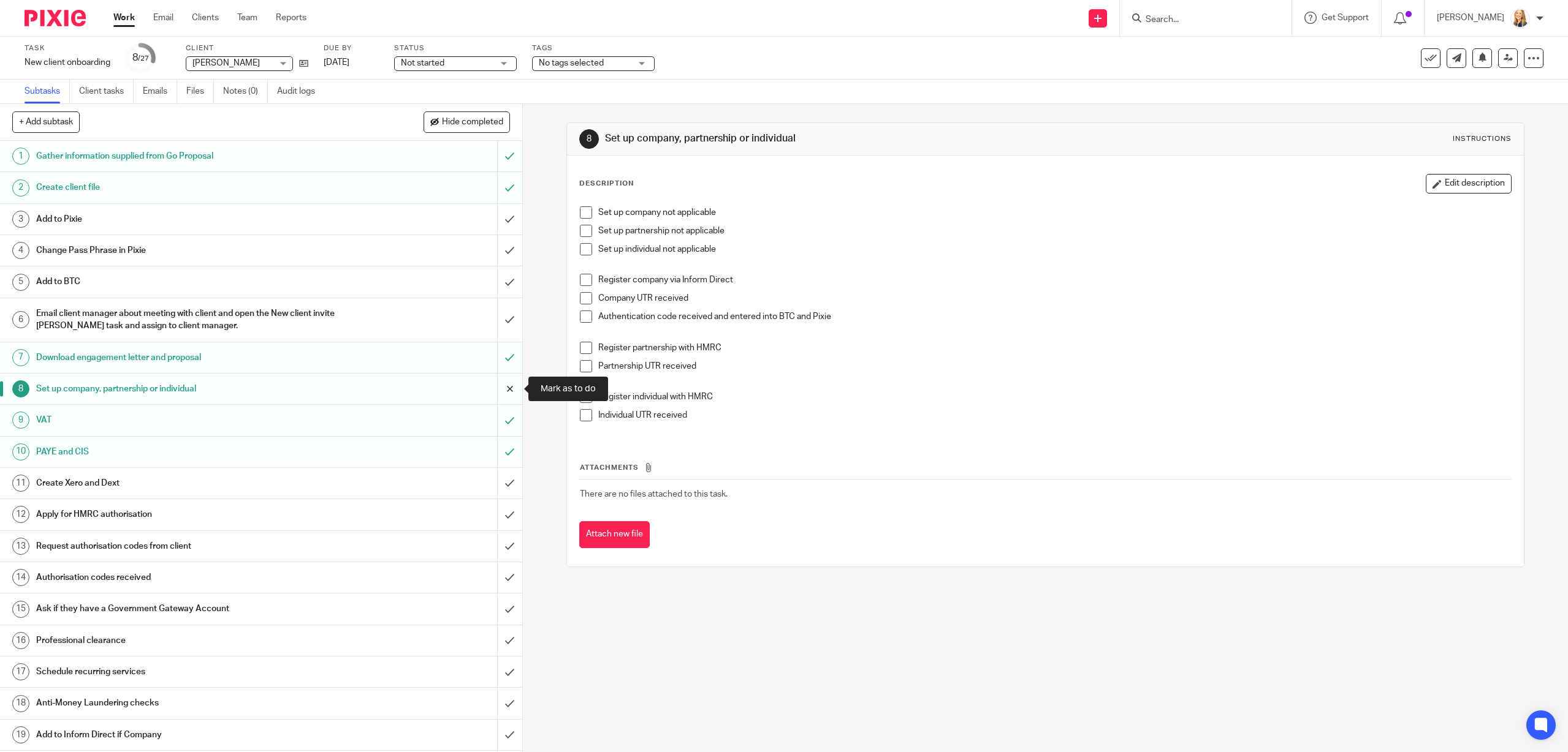
click at [504, 392] on input "submit" at bounding box center [261, 389] width 522 height 30
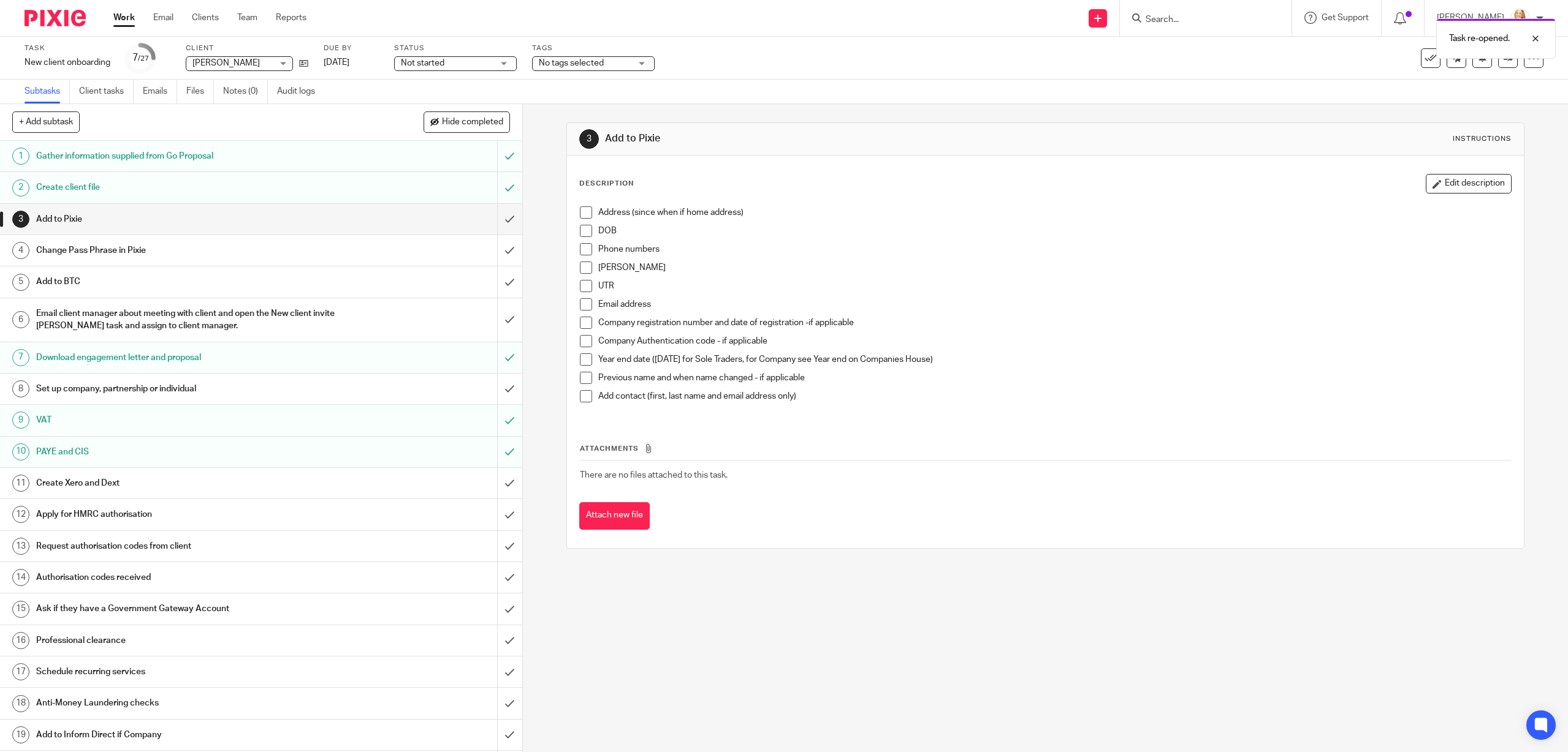
click at [385, 387] on div "Set up company, partnership or individual" at bounding box center [260, 388] width 448 height 18
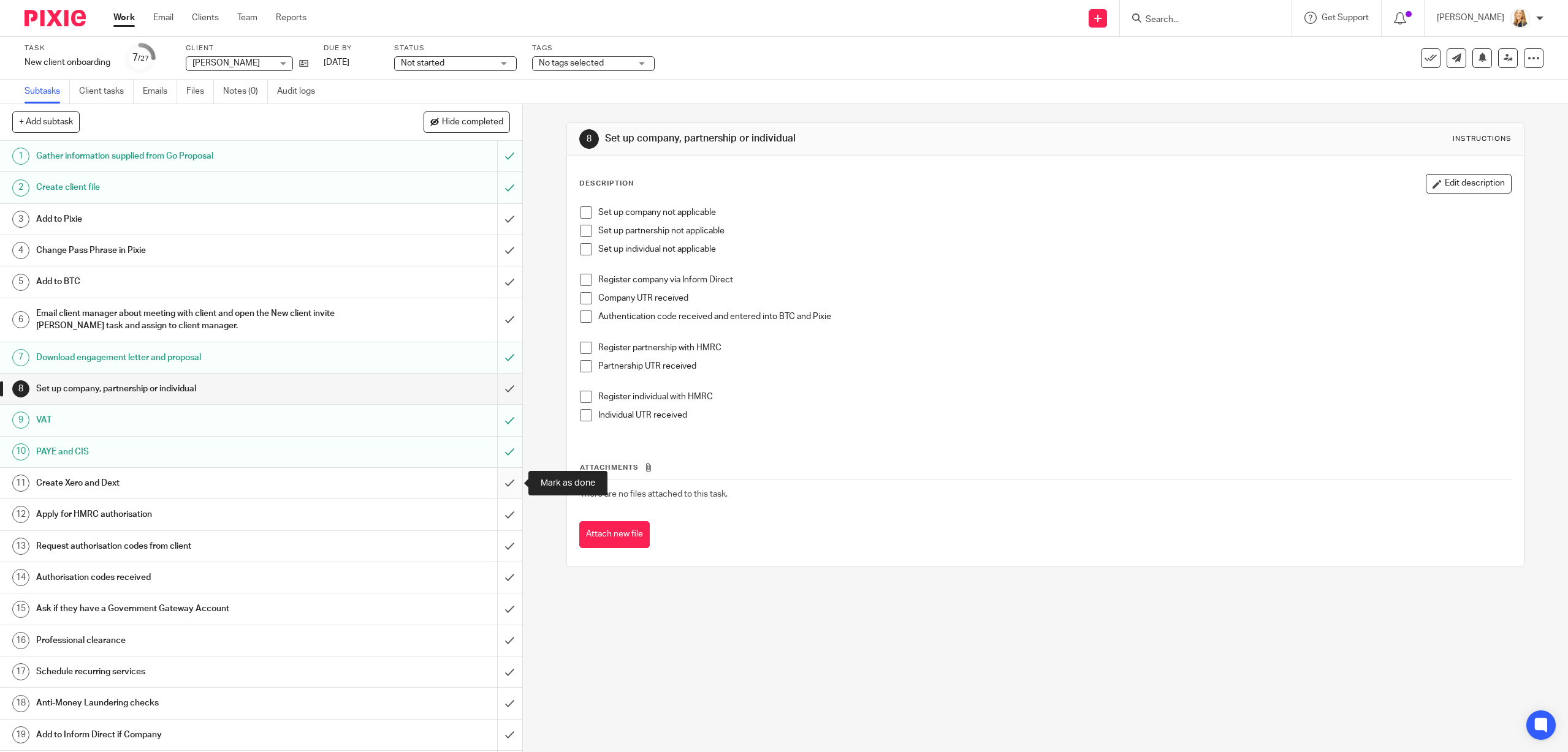
click at [507, 484] on input "submit" at bounding box center [261, 483] width 522 height 30
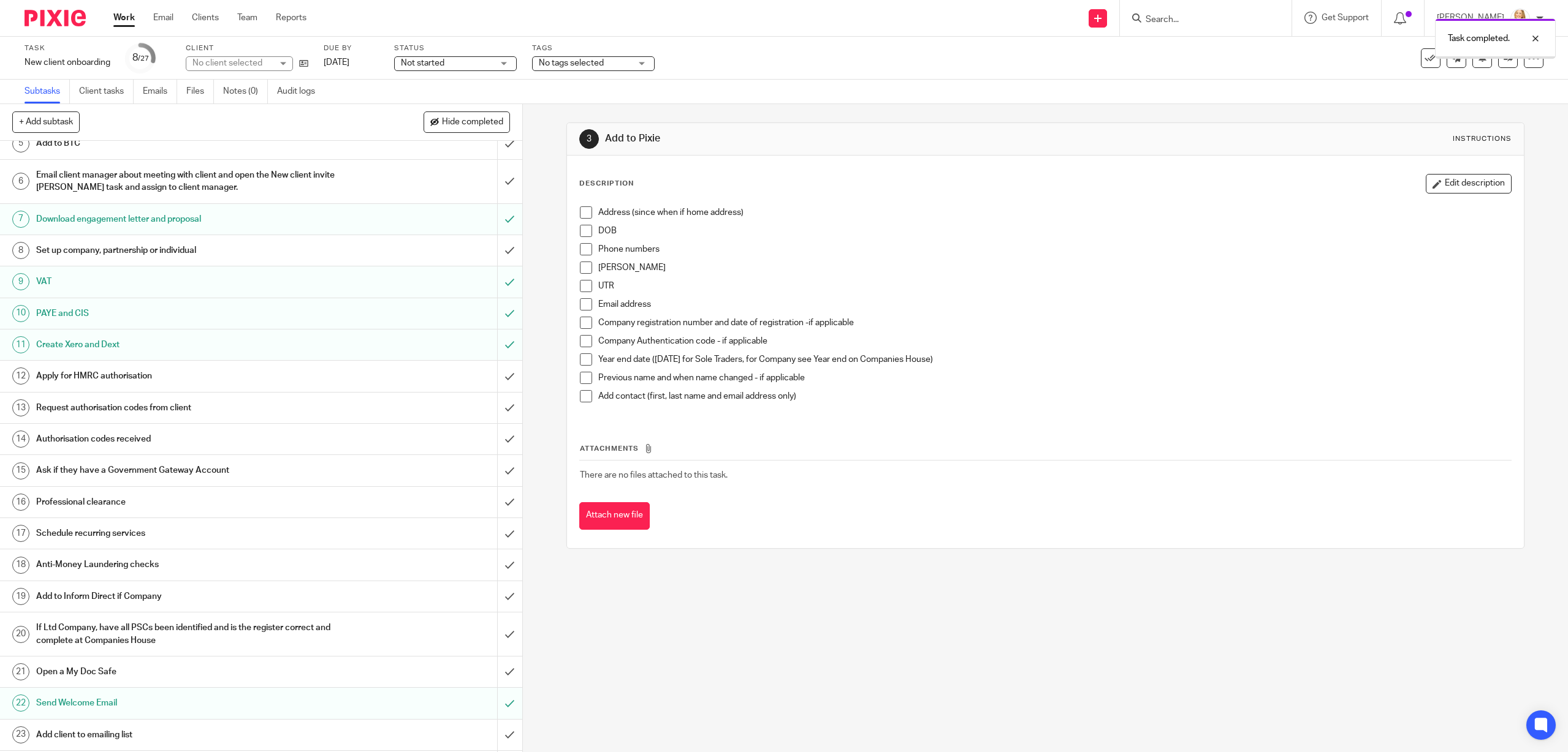
scroll to position [262, 0]
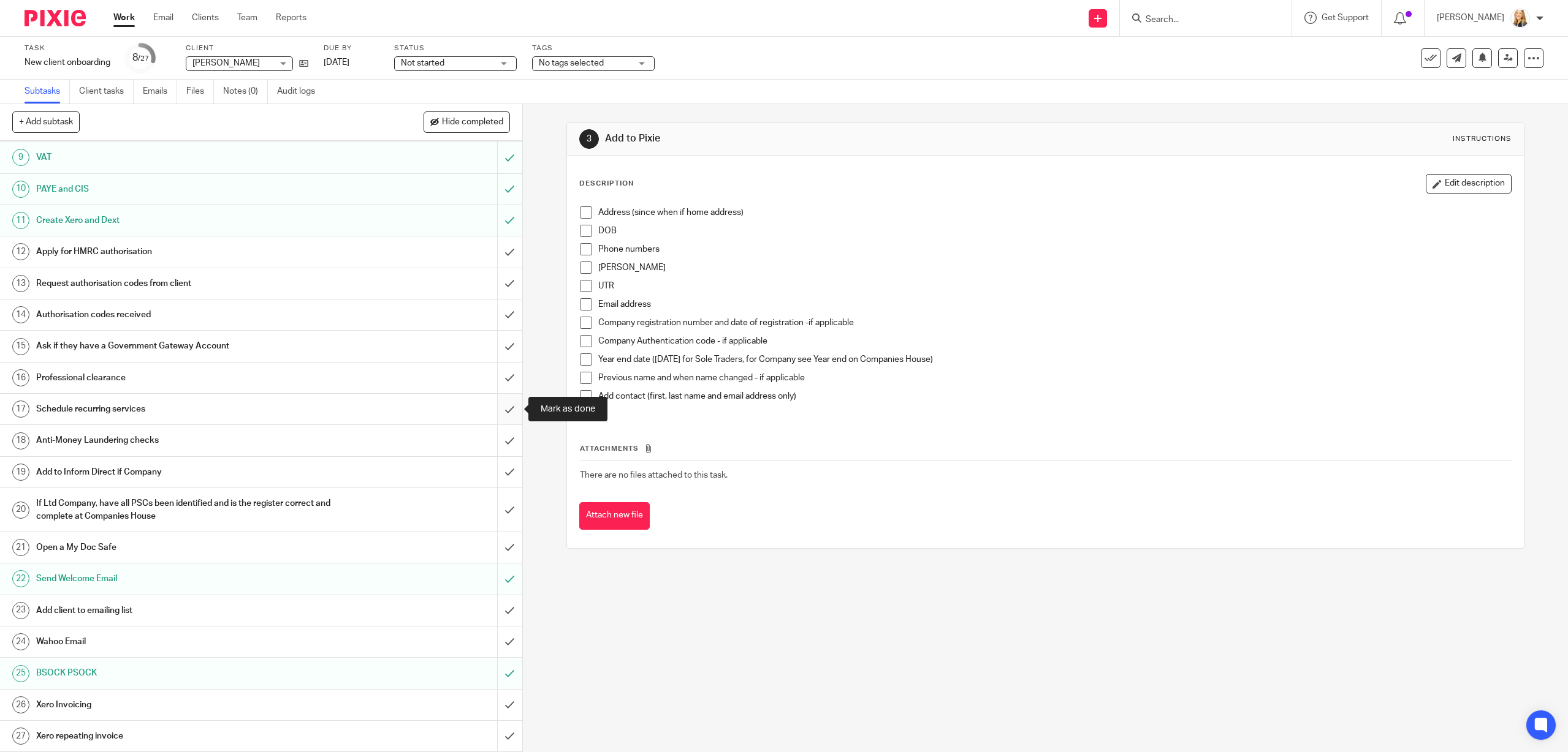
click at [506, 406] on input "submit" at bounding box center [261, 409] width 522 height 30
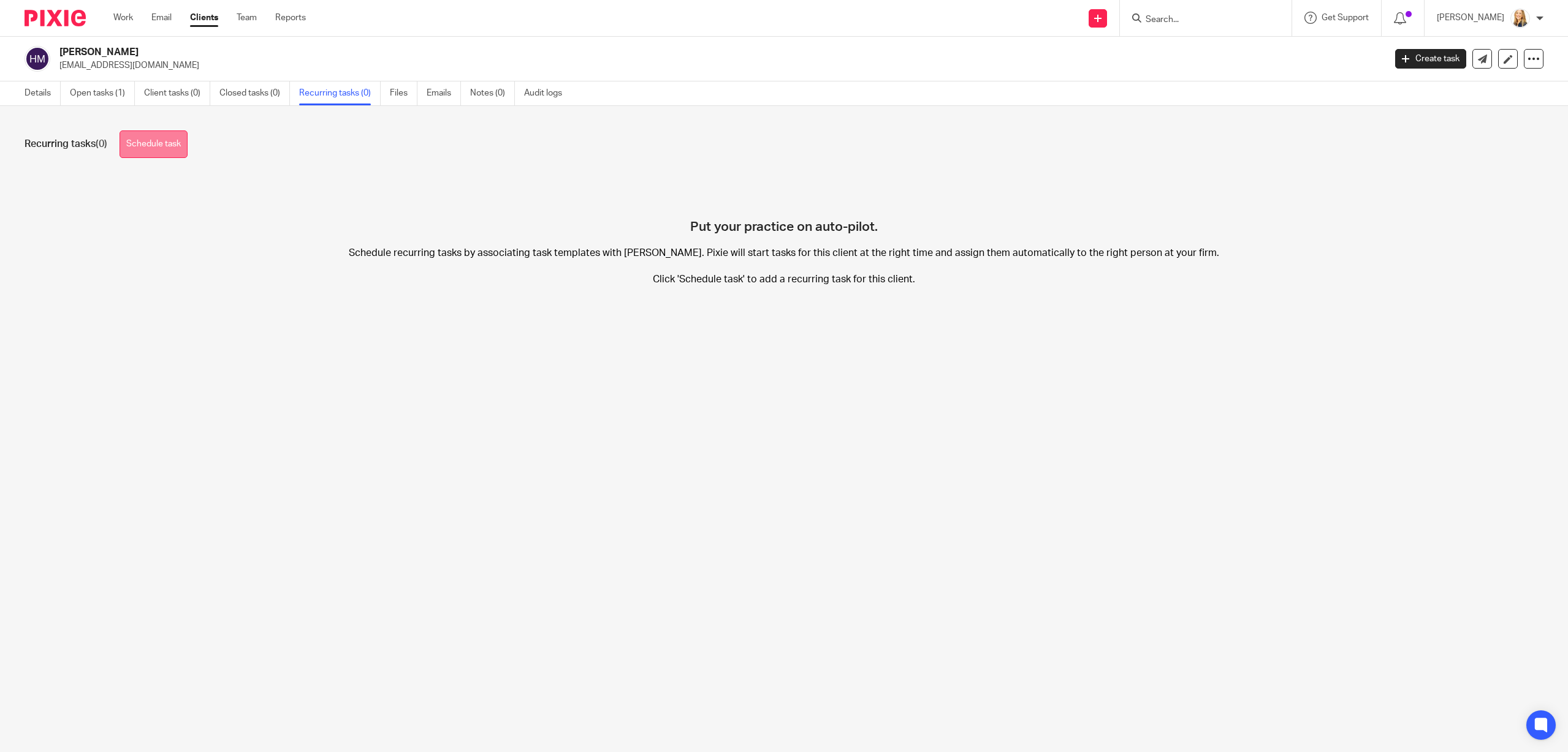
click at [165, 136] on link "Schedule task" at bounding box center [153, 144] width 68 height 27
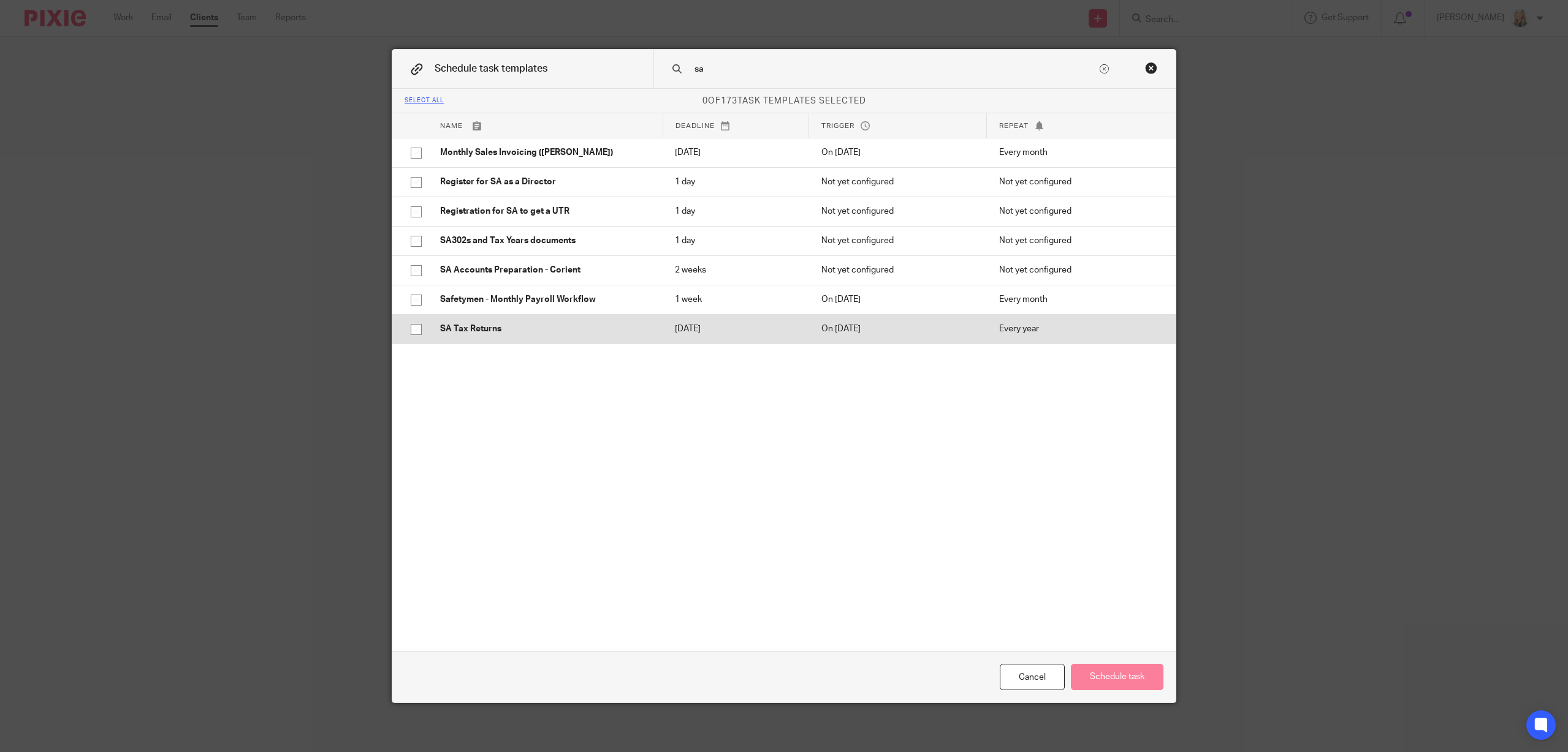
type input "sa"
click at [513, 332] on p "SA Tax Returns" at bounding box center [545, 329] width 210 height 12
checkbox input "true"
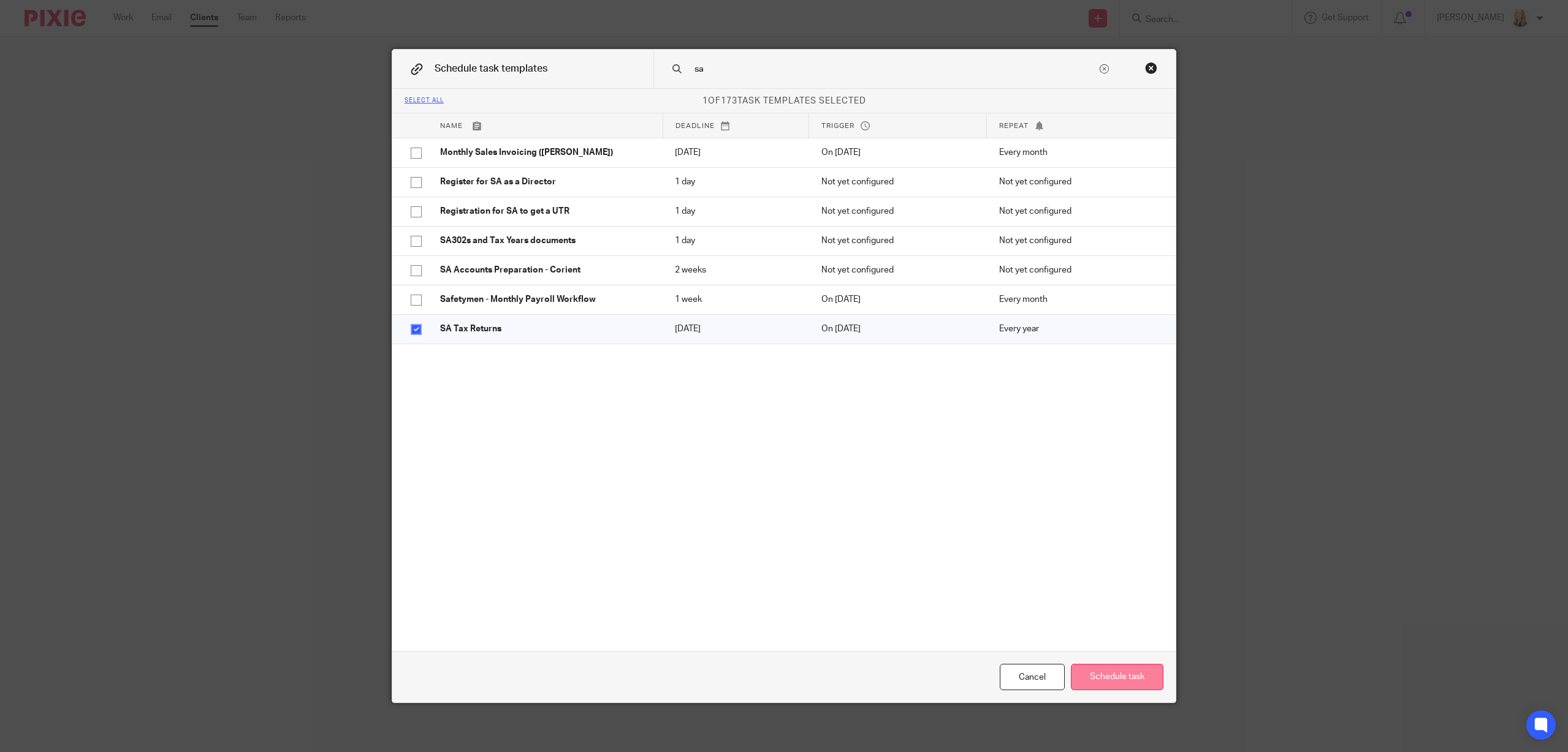
click at [1132, 688] on button "Schedule task" at bounding box center [1117, 677] width 93 height 27
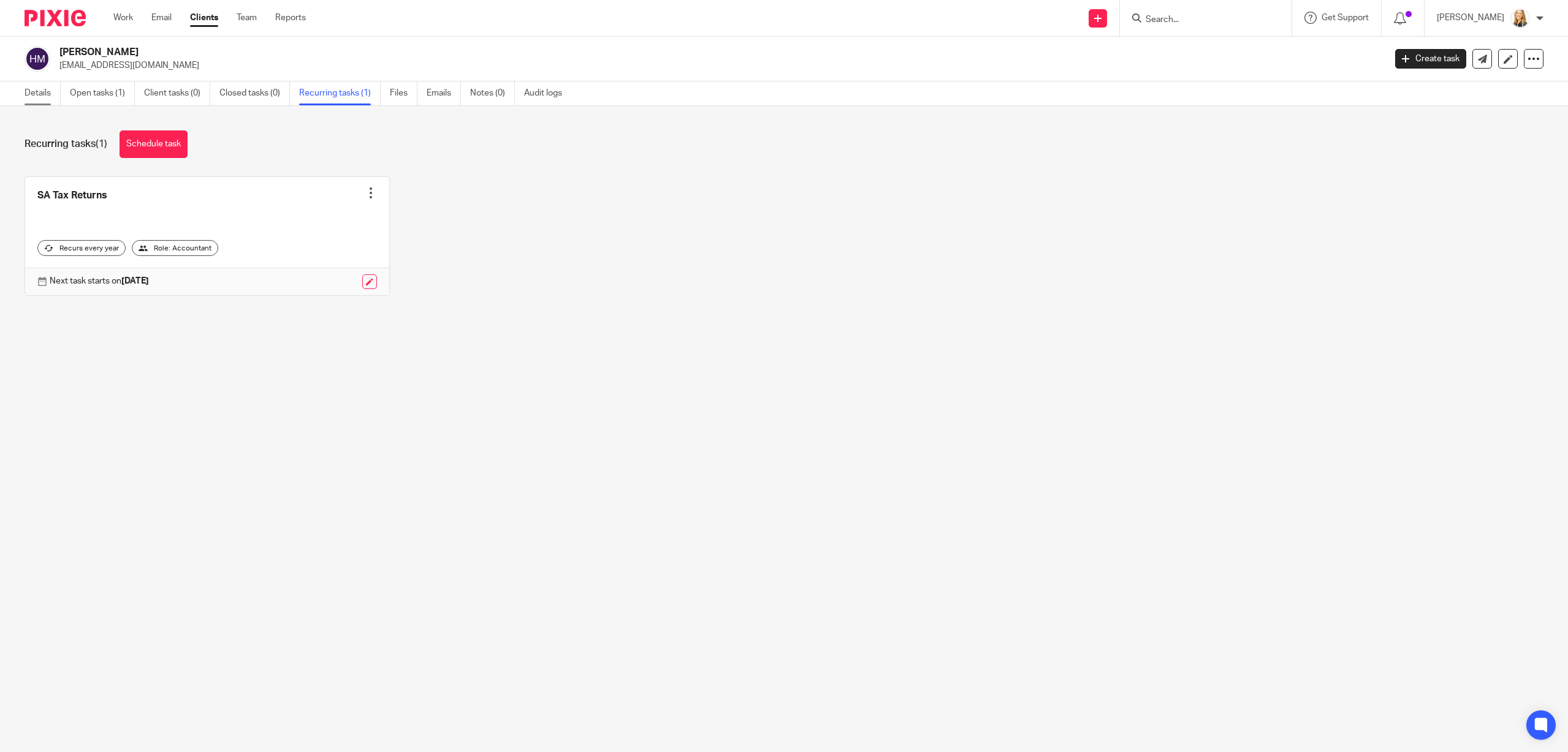
click at [38, 91] on link "Details" at bounding box center [43, 93] width 36 height 24
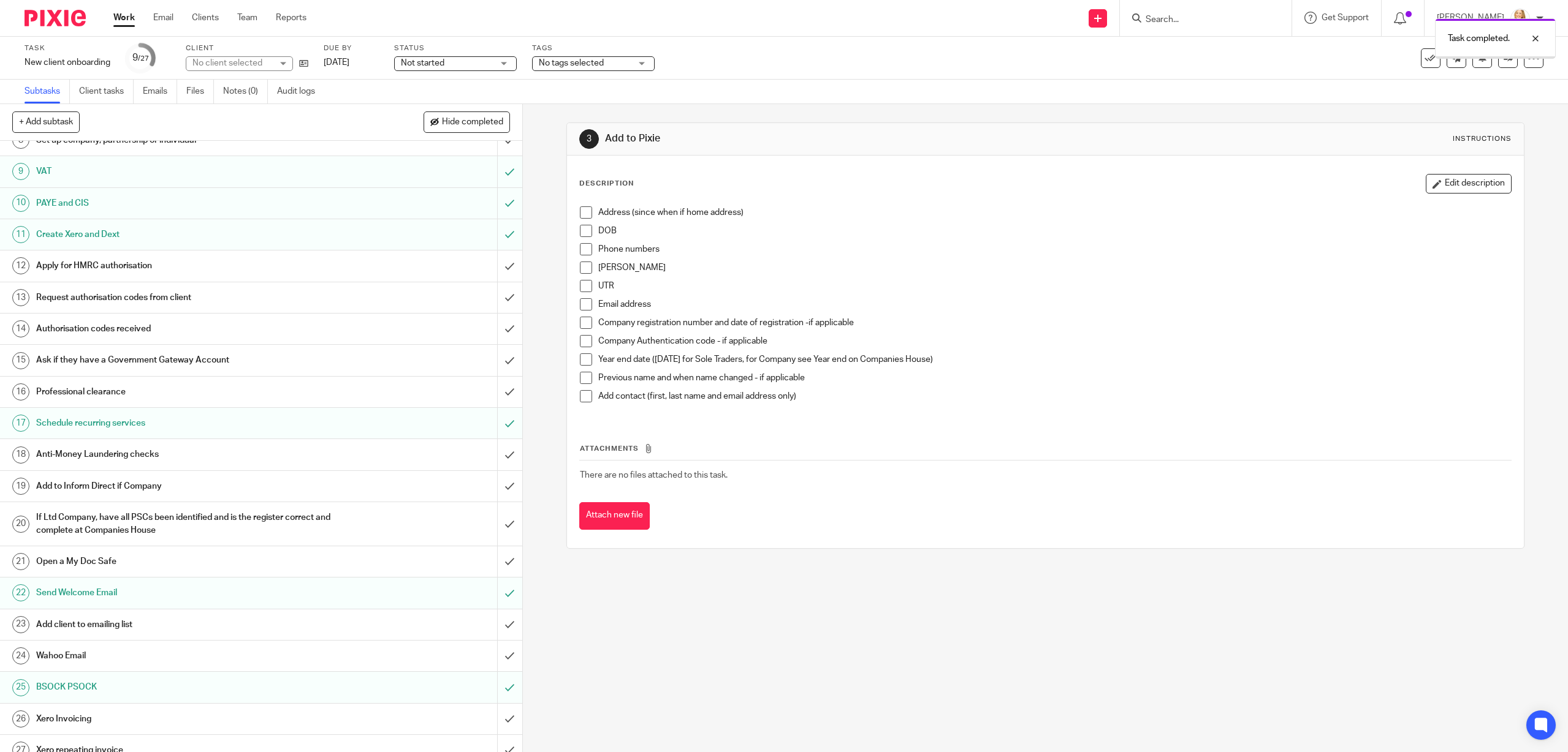
scroll to position [262, 0]
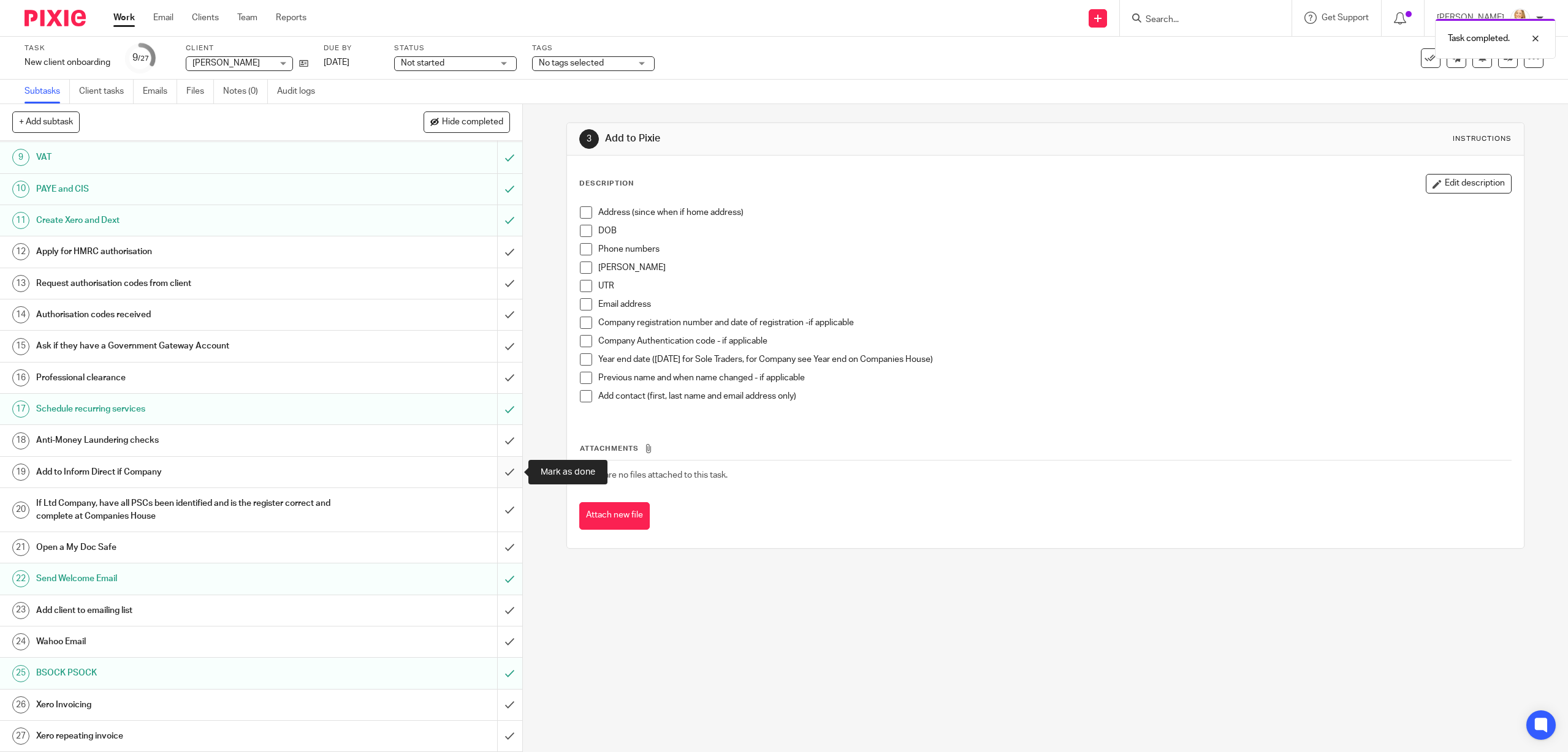
click at [504, 469] on input "submit" at bounding box center [261, 473] width 522 height 30
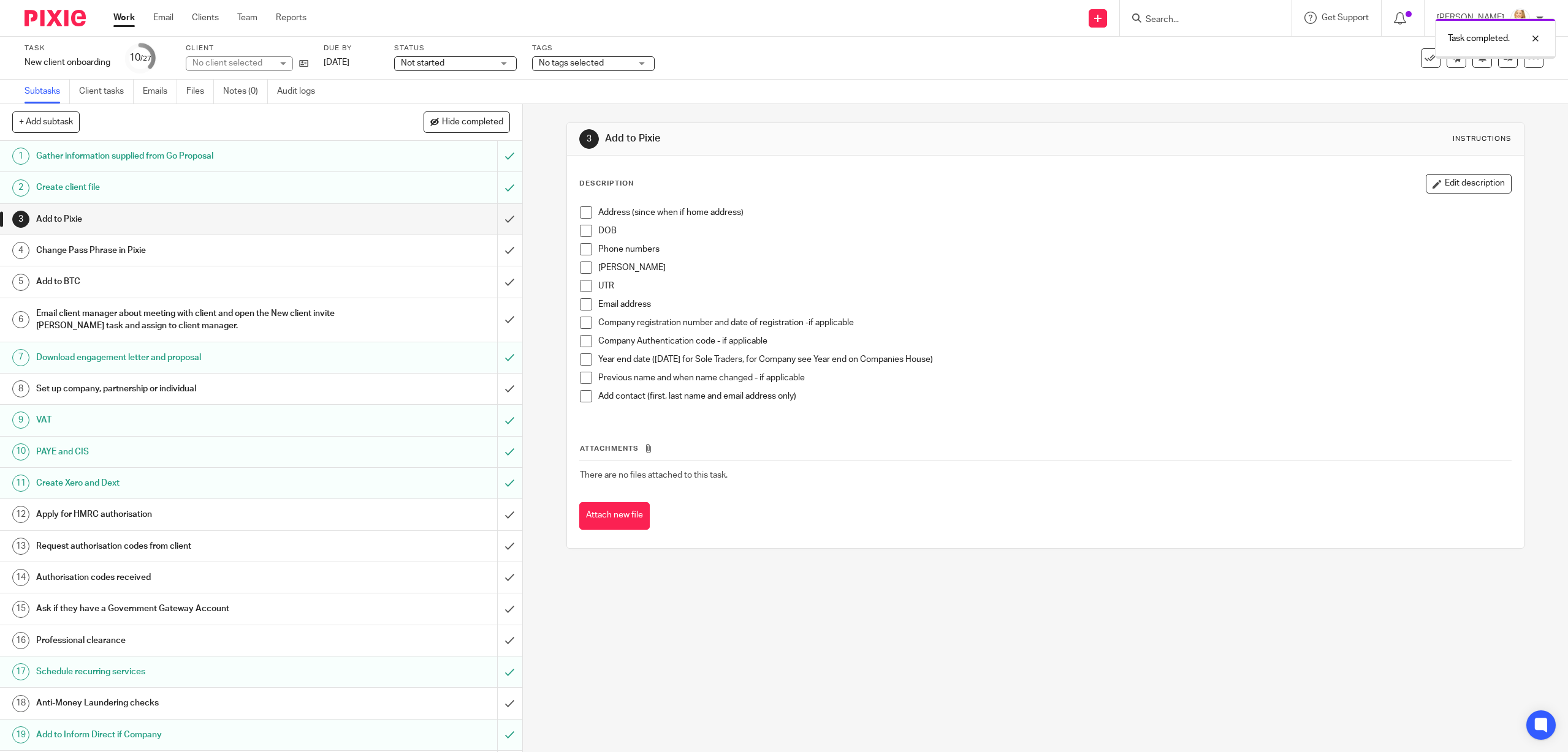
scroll to position [262, 0]
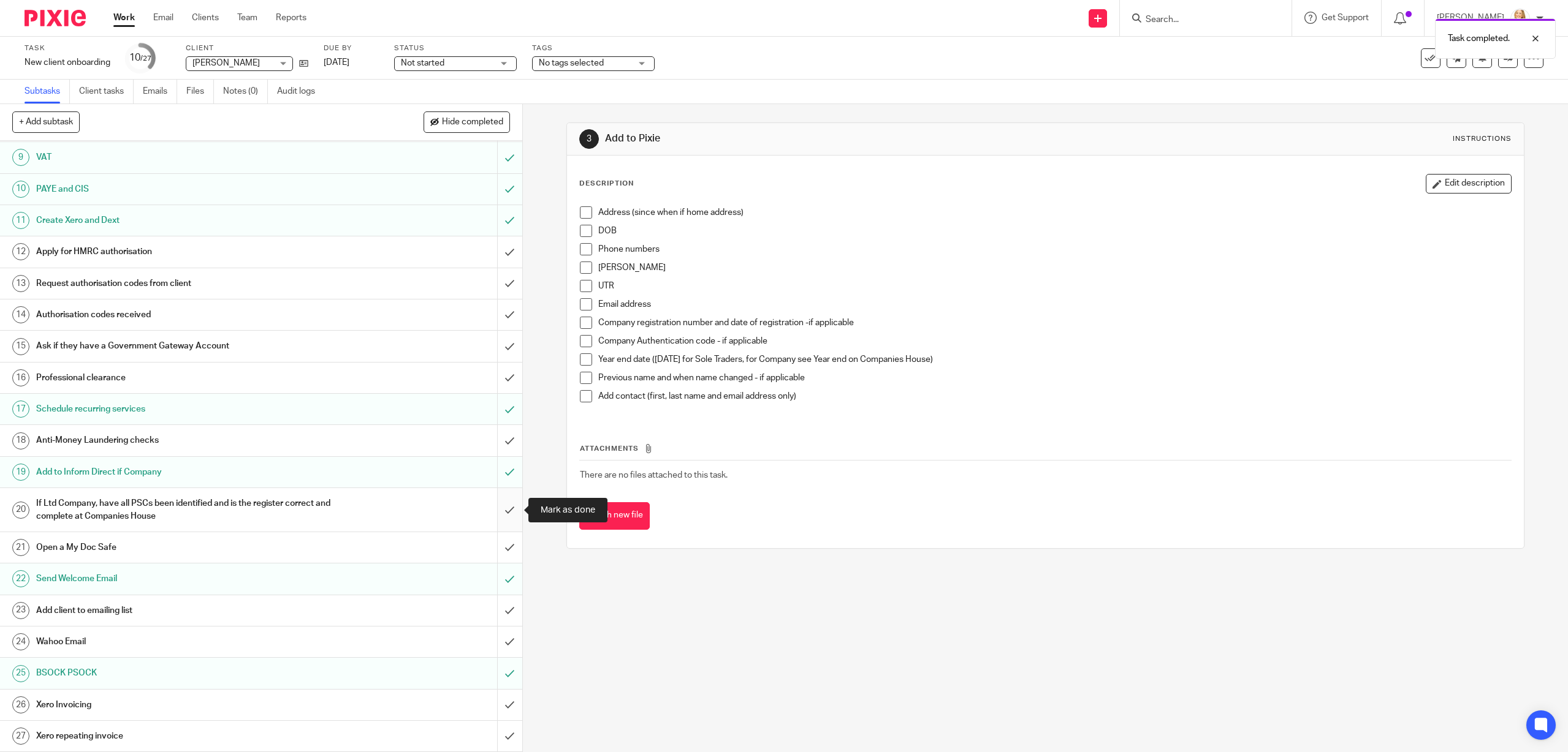
click at [504, 508] on input "submit" at bounding box center [261, 510] width 522 height 44
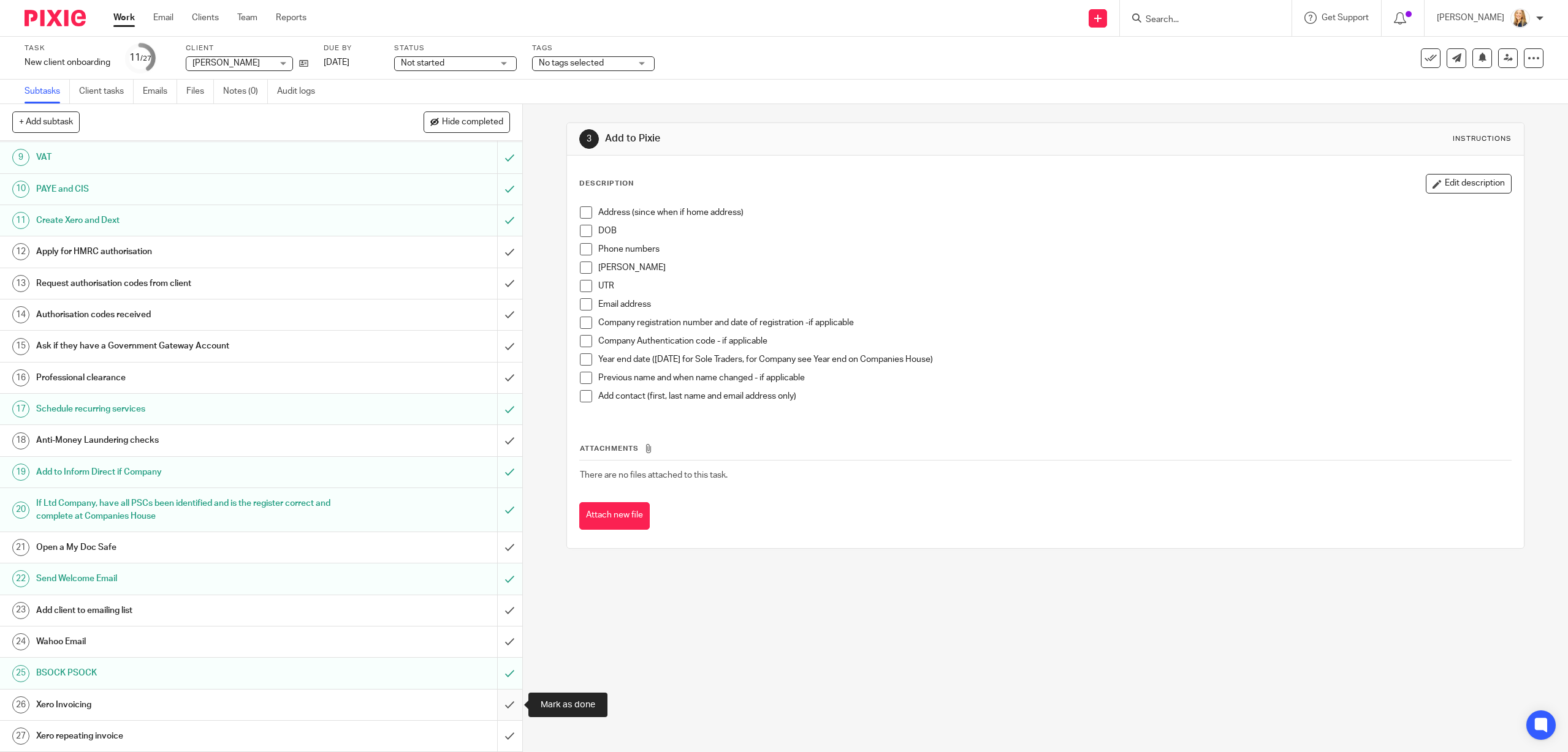
click at [507, 704] on input "submit" at bounding box center [261, 705] width 522 height 30
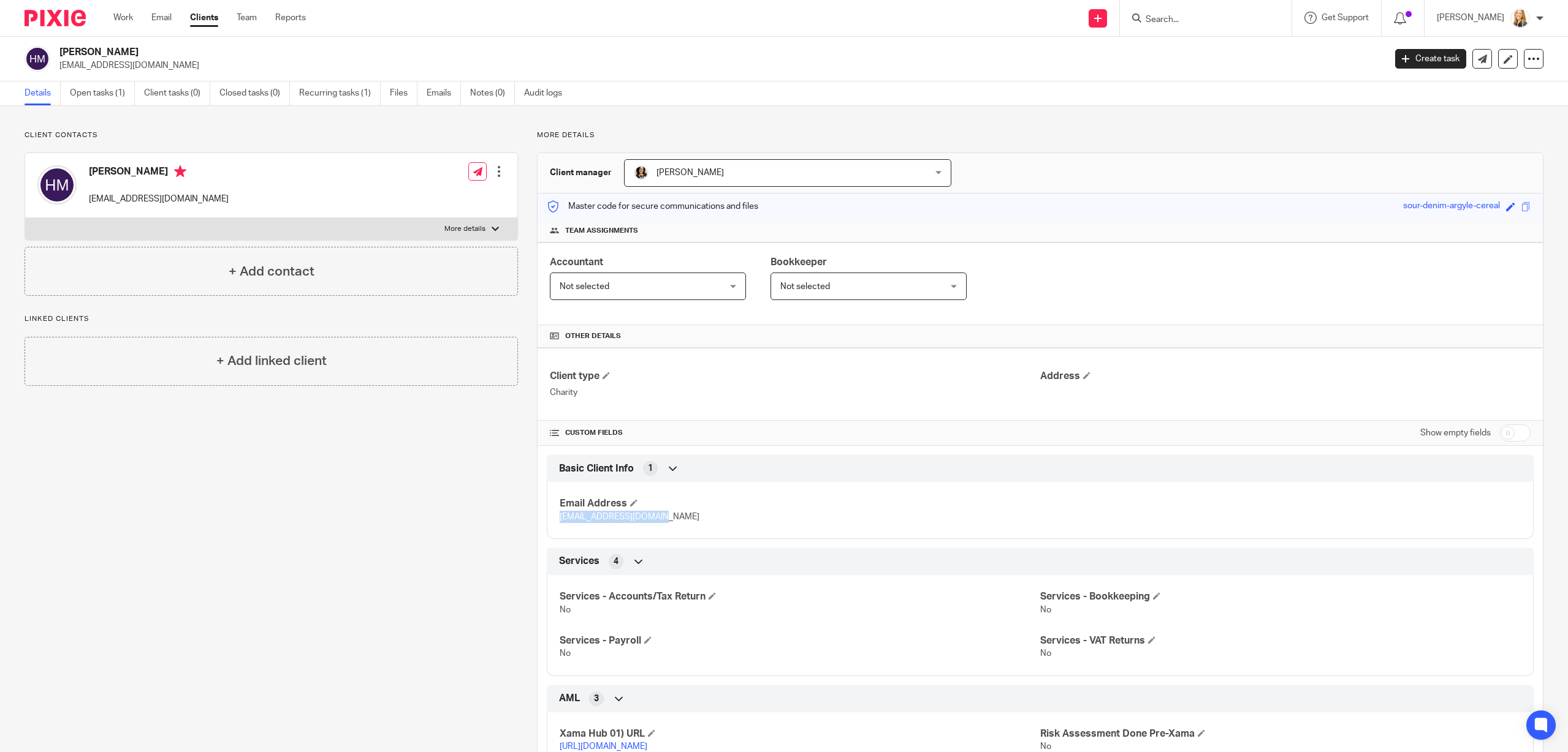
drag, startPoint x: 560, startPoint y: 519, endPoint x: 686, endPoint y: 524, distance: 126.1
click at [686, 524] on div "Email Address [EMAIL_ADDRESS][DOMAIN_NAME]" at bounding box center [1039, 506] width 986 height 66
copy span "[EMAIL_ADDRESS][DOMAIN_NAME]"
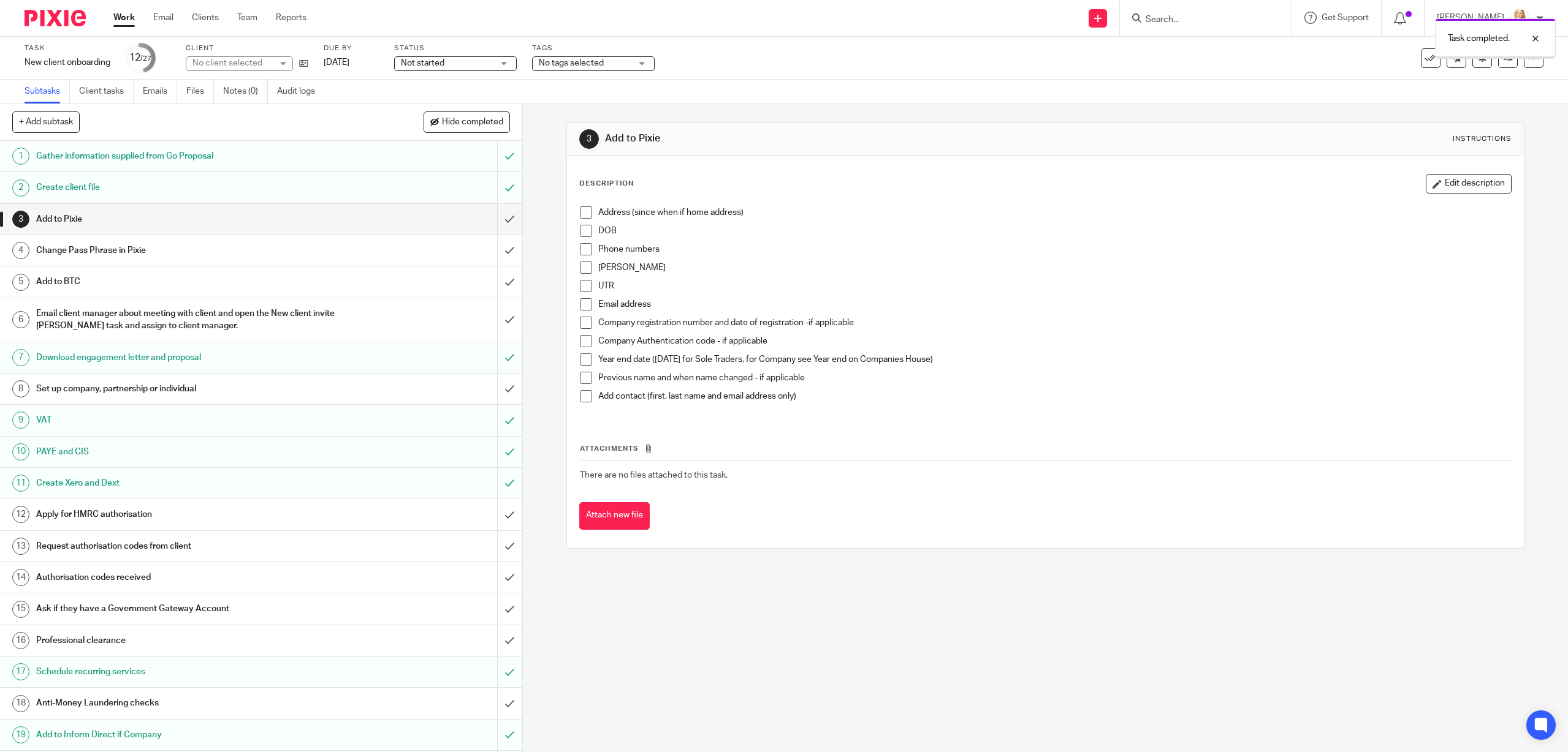
scroll to position [262, 0]
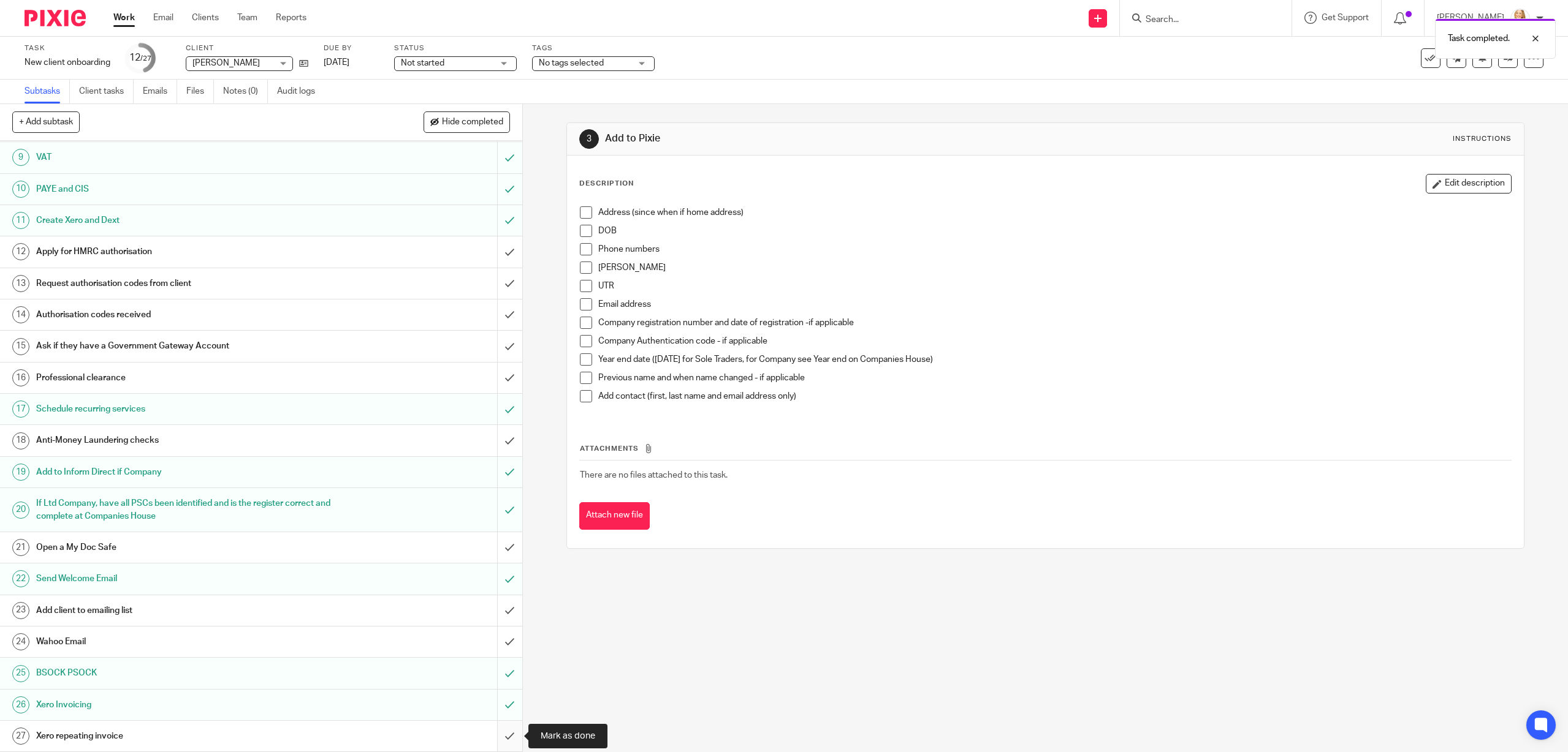
click at [508, 738] on input "submit" at bounding box center [261, 736] width 522 height 30
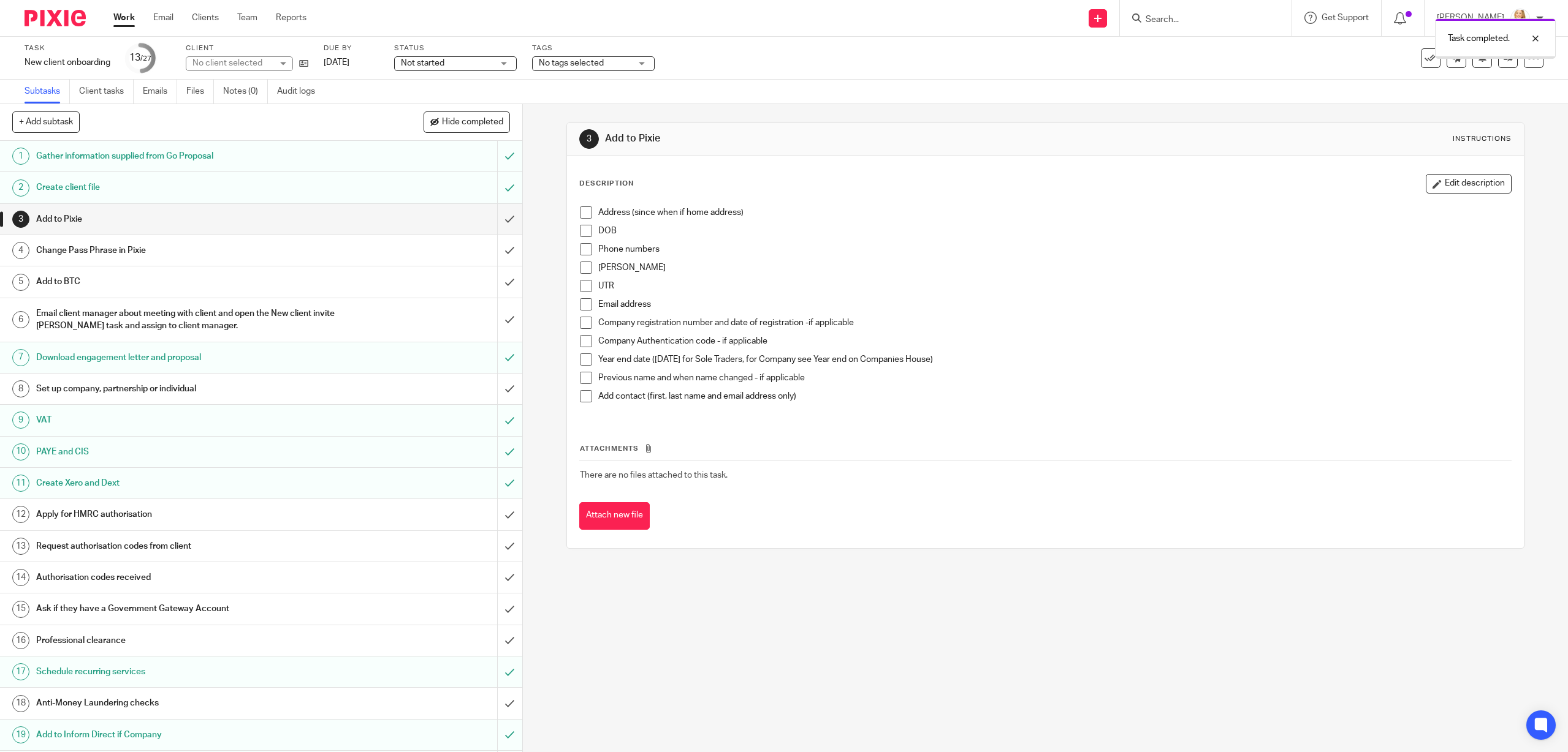
scroll to position [262, 0]
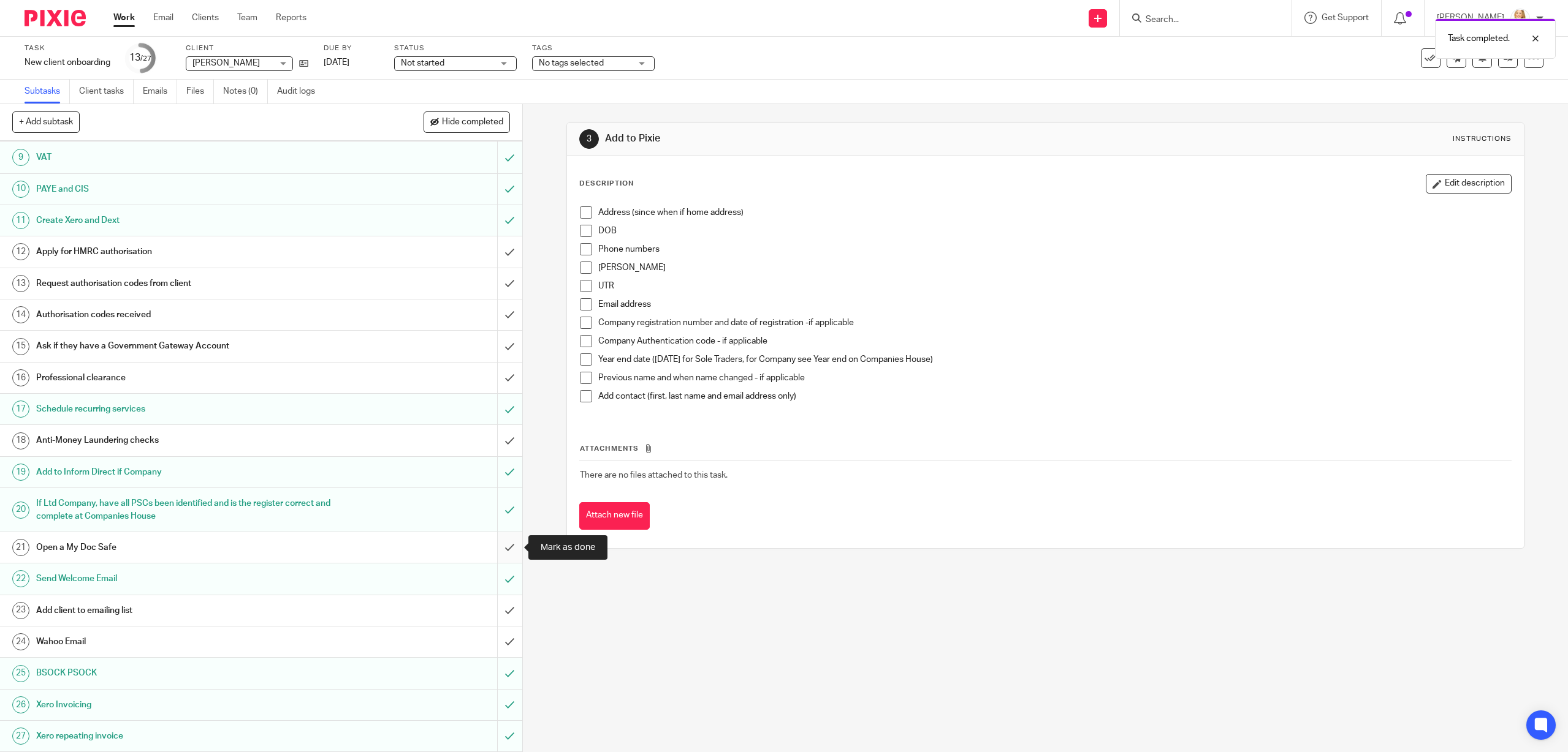
click at [507, 550] on input "submit" at bounding box center [261, 547] width 522 height 30
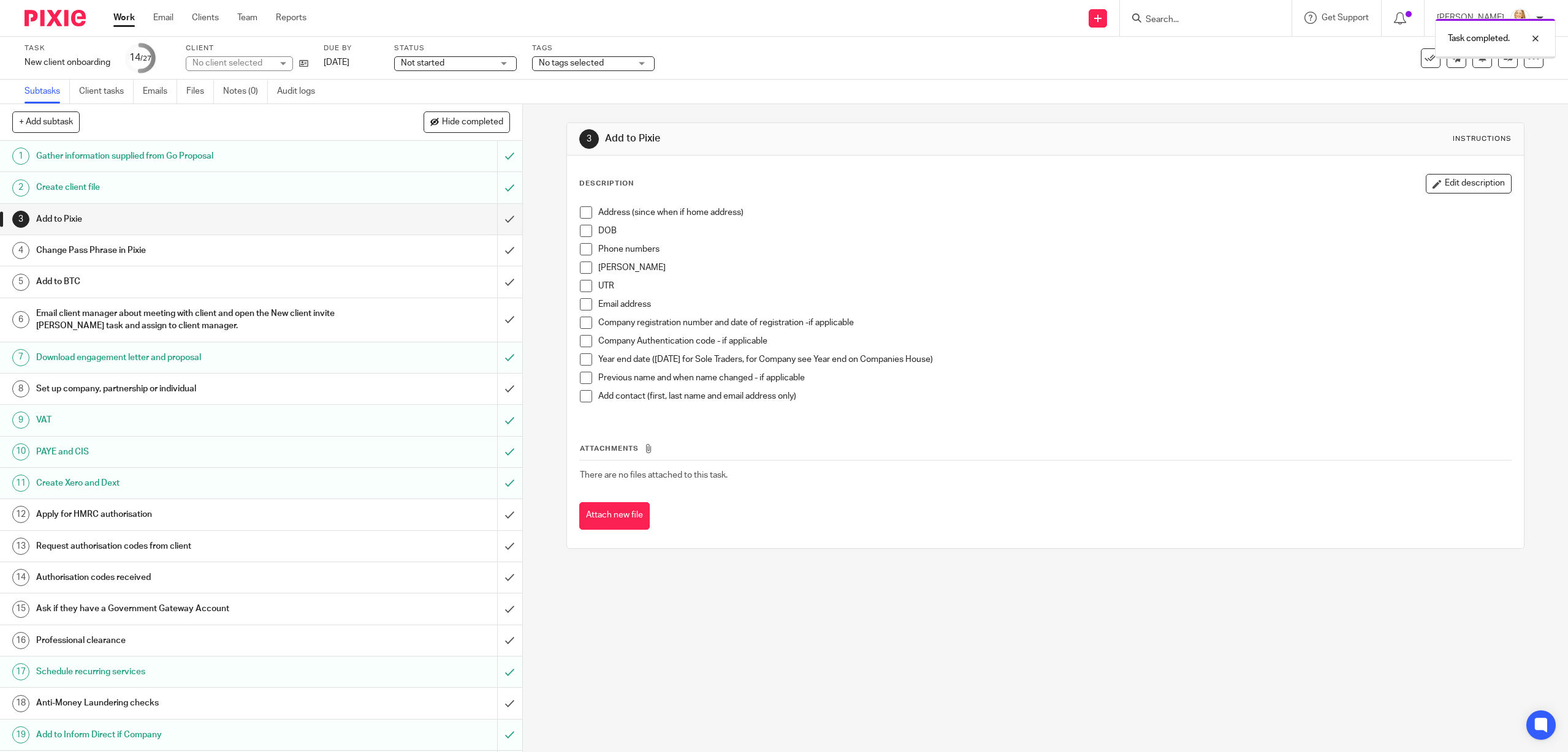
scroll to position [262, 0]
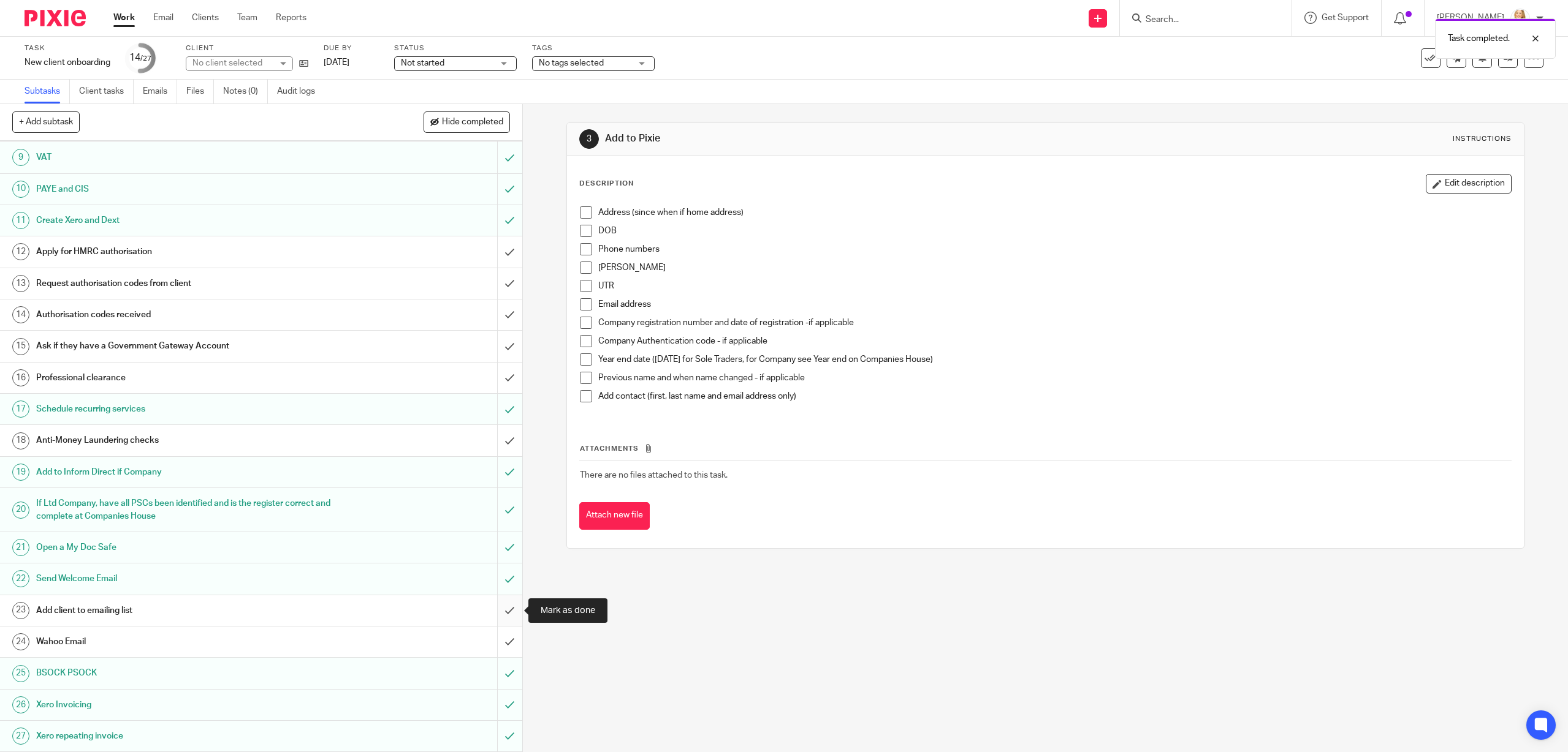
click at [505, 608] on input "submit" at bounding box center [261, 611] width 522 height 30
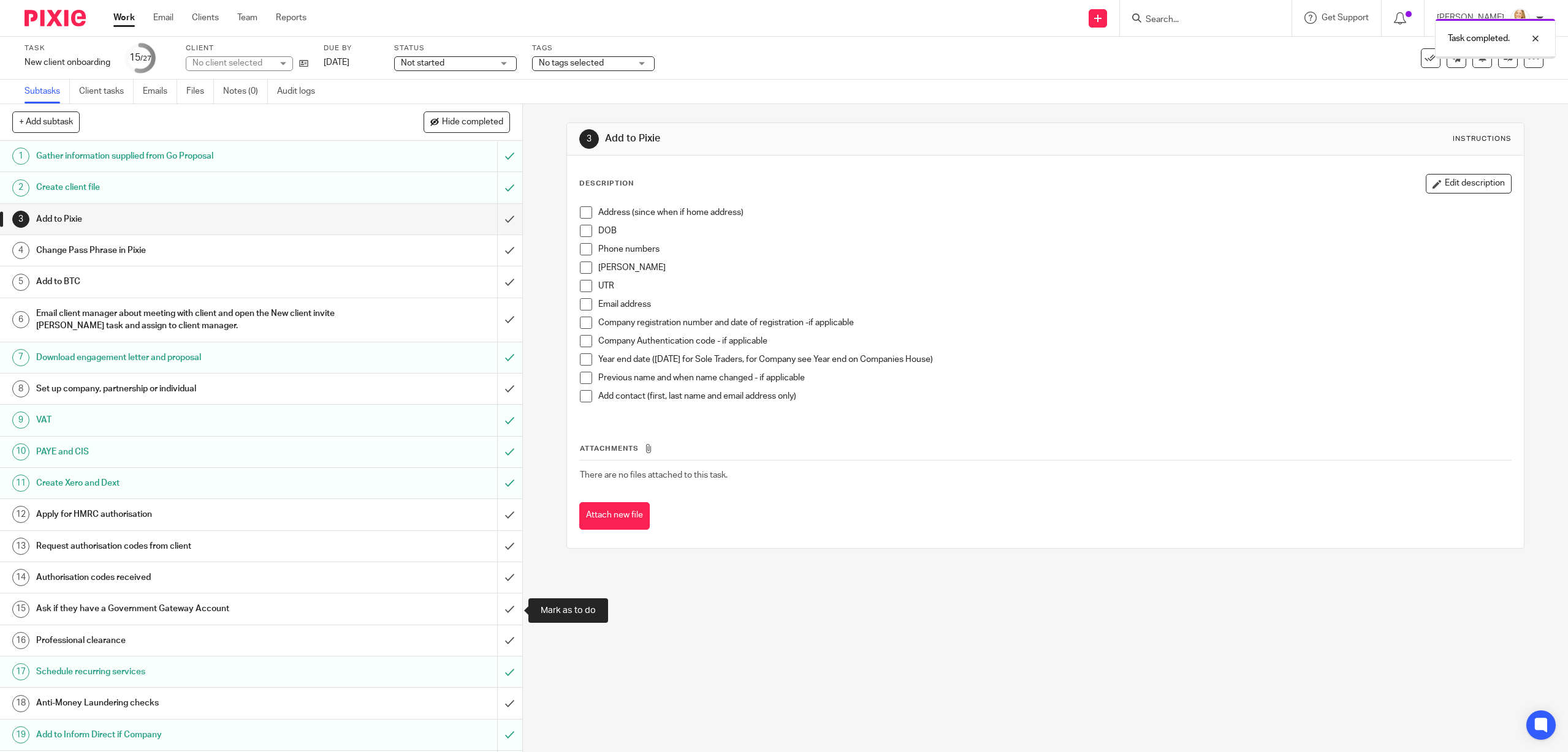
scroll to position [262, 0]
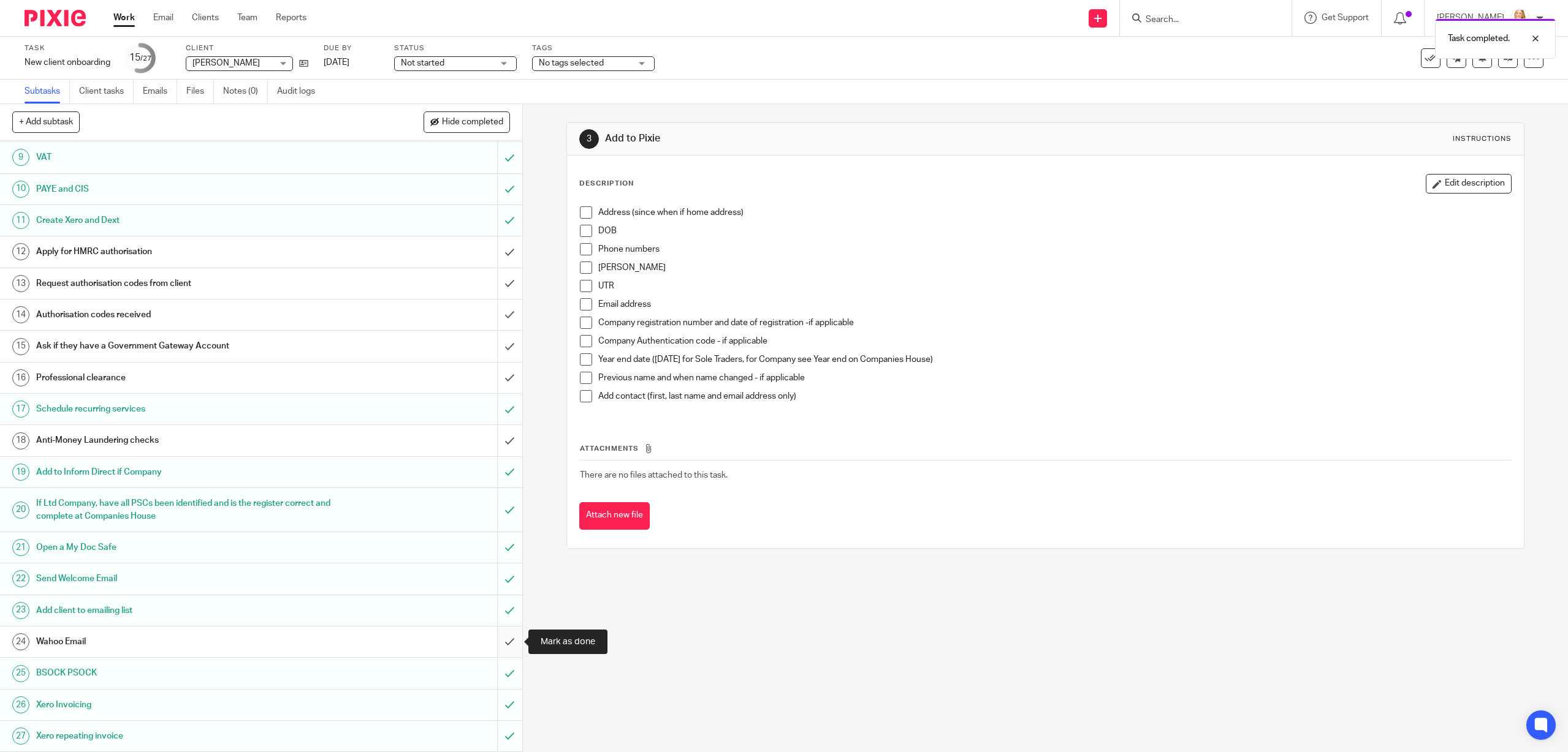
click at [506, 644] on input "submit" at bounding box center [261, 642] width 522 height 30
